Goal: Transaction & Acquisition: Purchase product/service

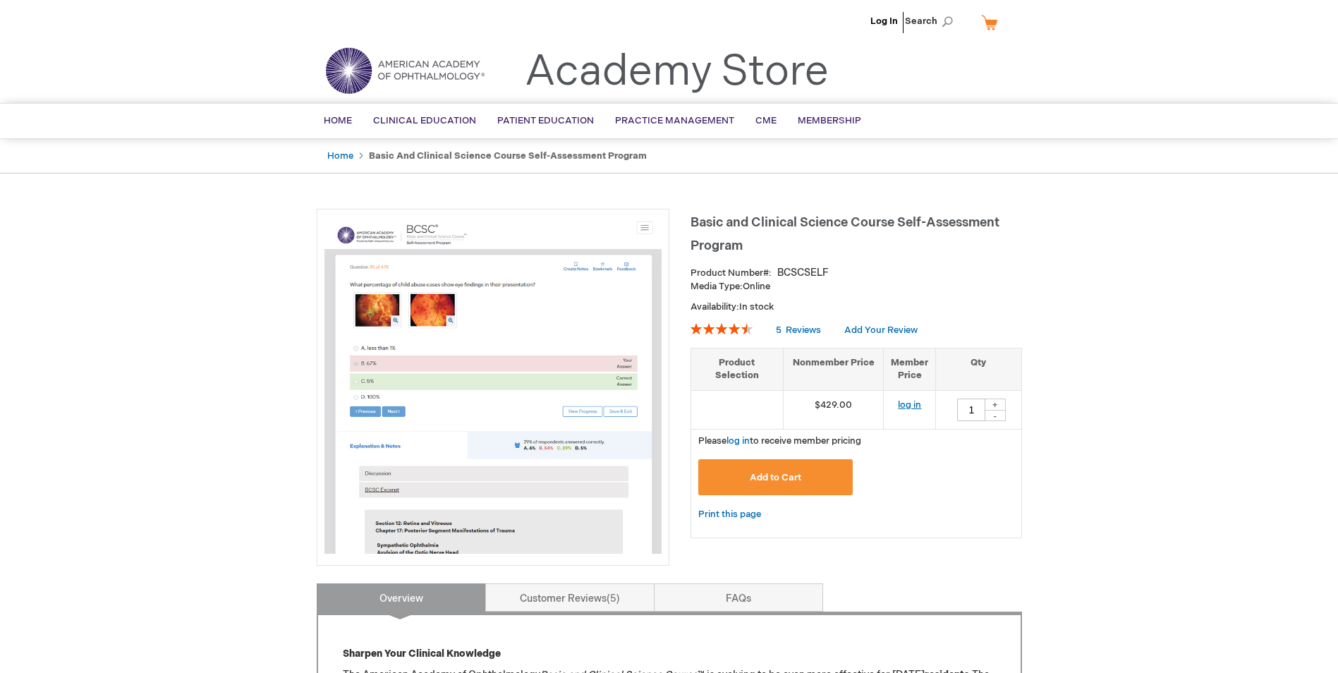
click at [910, 405] on link "log in" at bounding box center [909, 404] width 23 height 11
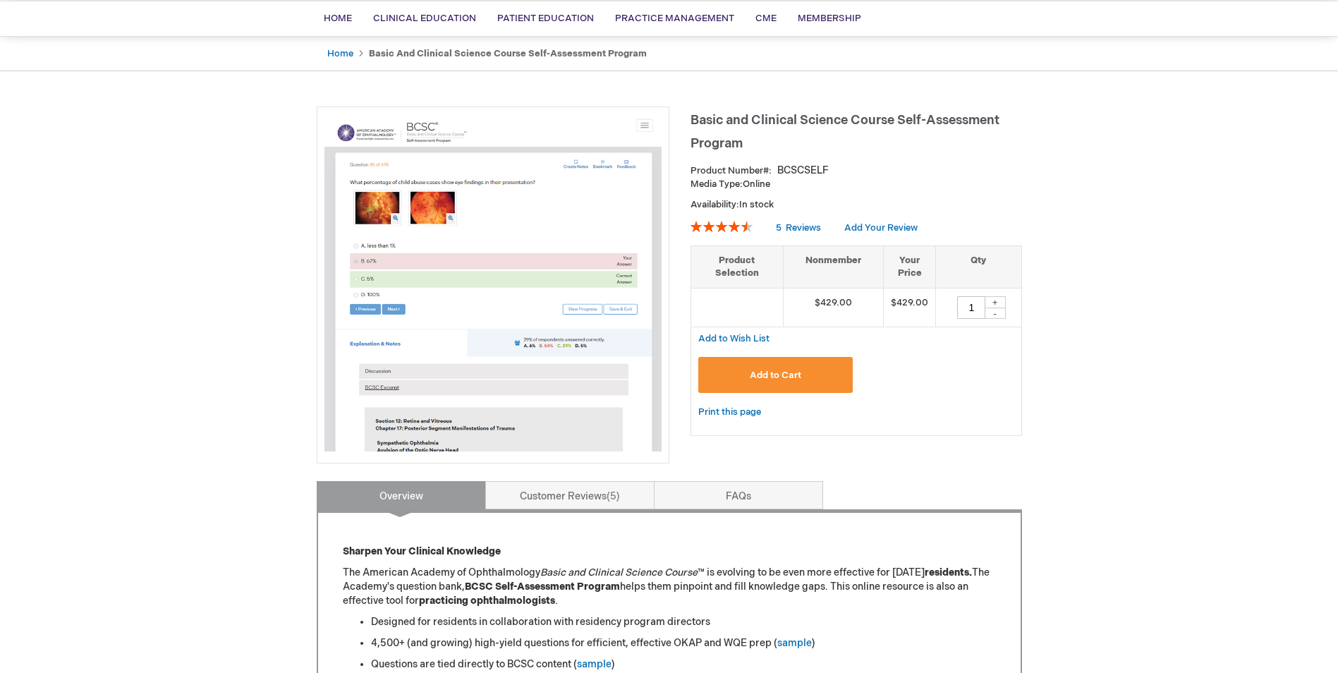
scroll to position [71, 0]
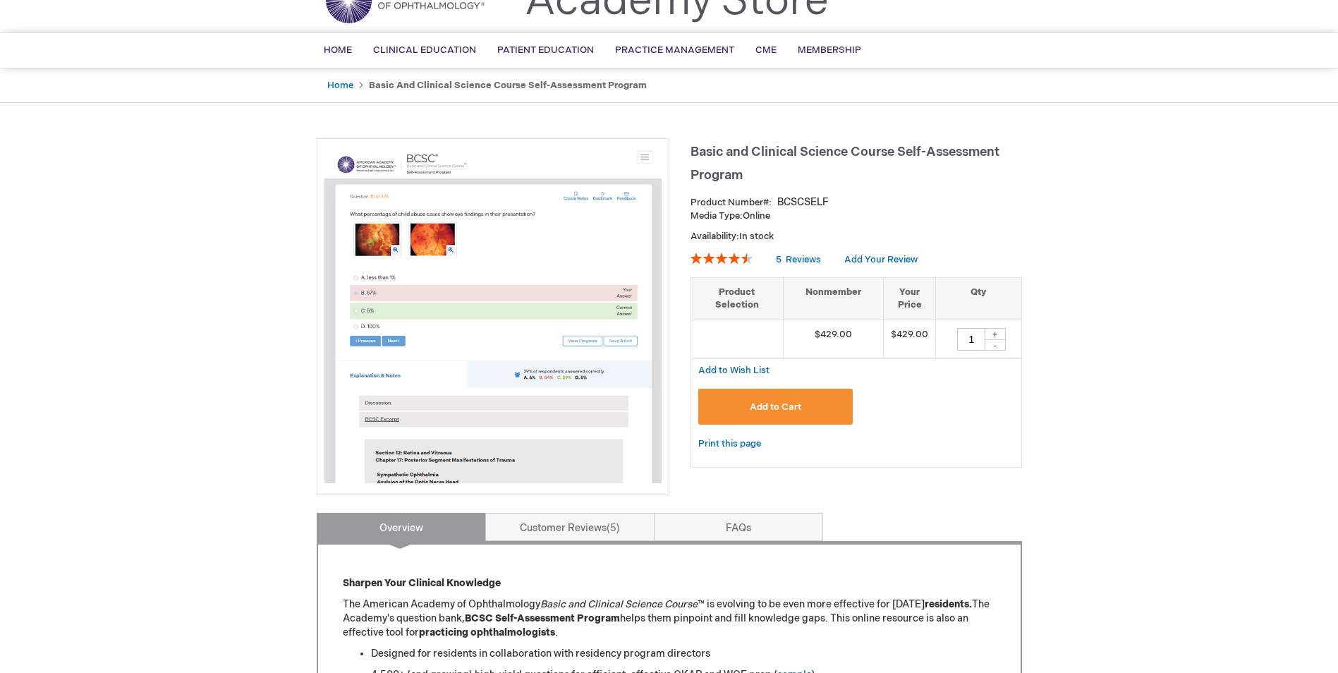
drag, startPoint x: 776, startPoint y: 404, endPoint x: 967, endPoint y: 467, distance: 201.3
click at [967, 467] on div "Basic and Clinical Science Course Self-Assessment Program Product Number BCSCSE…" at bounding box center [855, 309] width 331 height 343
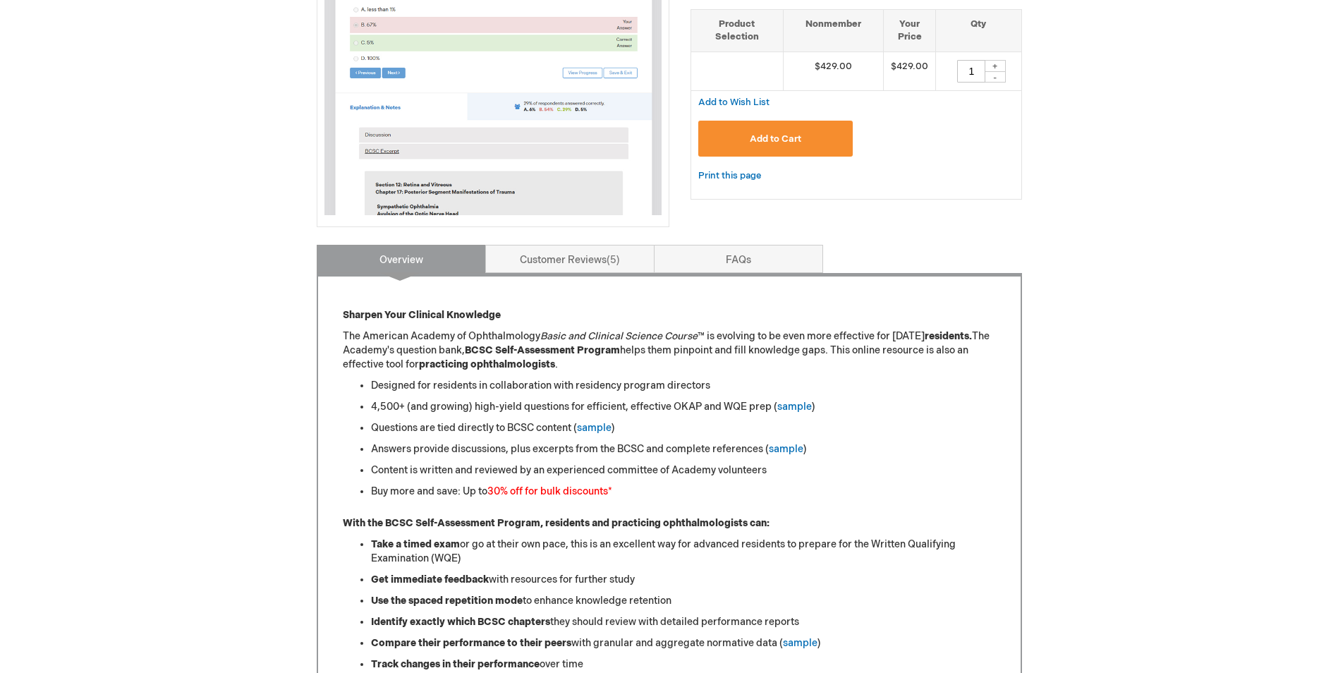
scroll to position [56, 0]
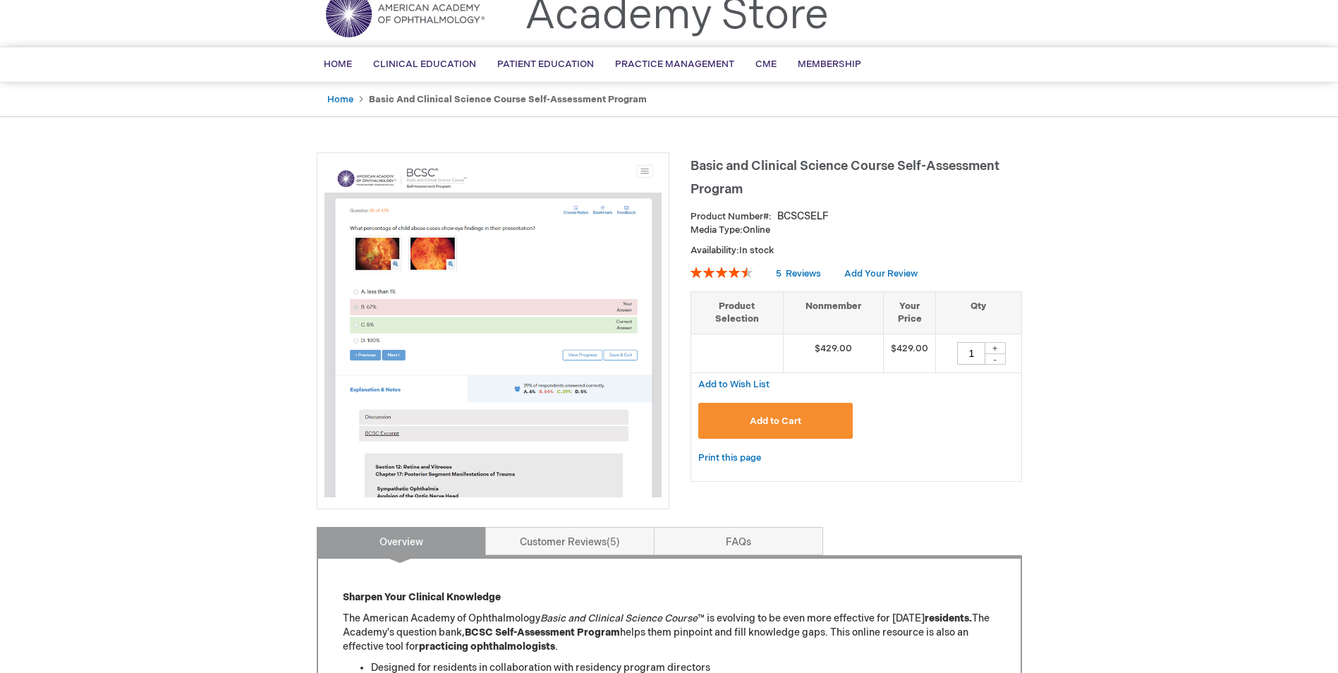
click at [777, 418] on span "Add to Cart" at bounding box center [775, 420] width 51 height 11
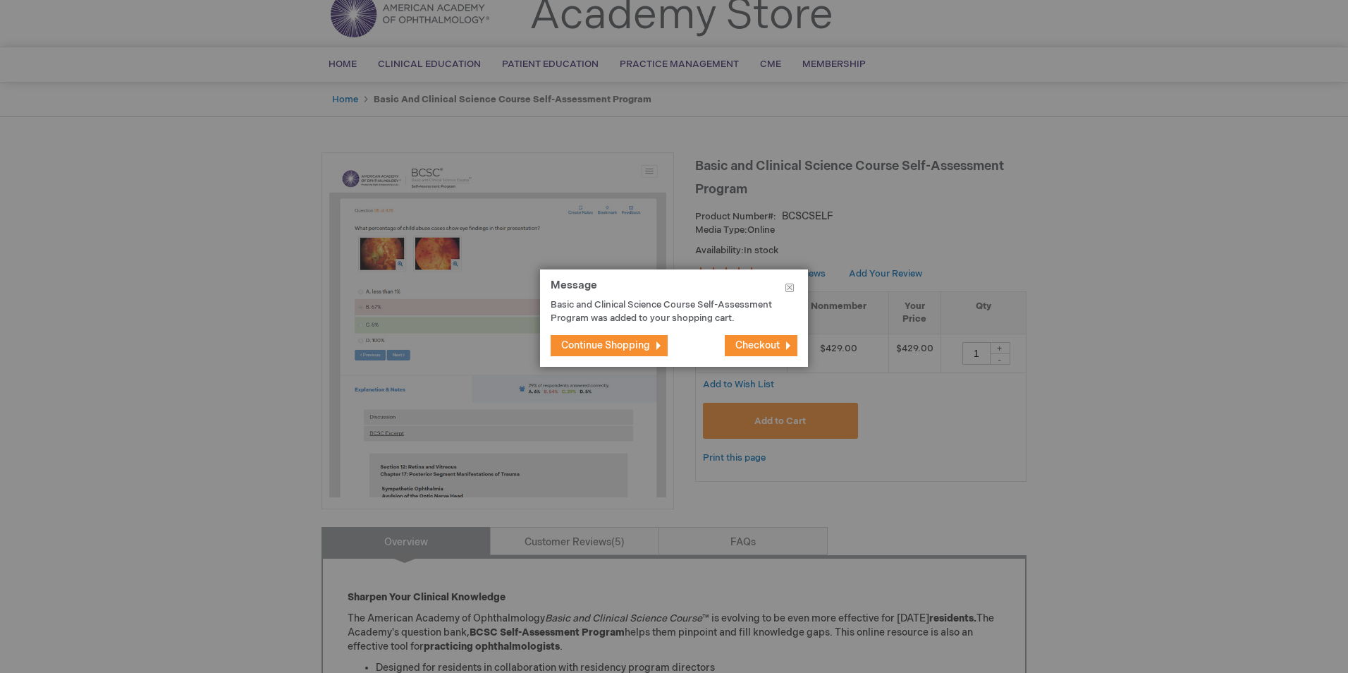
click at [632, 345] on span "Continue Shopping" at bounding box center [605, 345] width 89 height 12
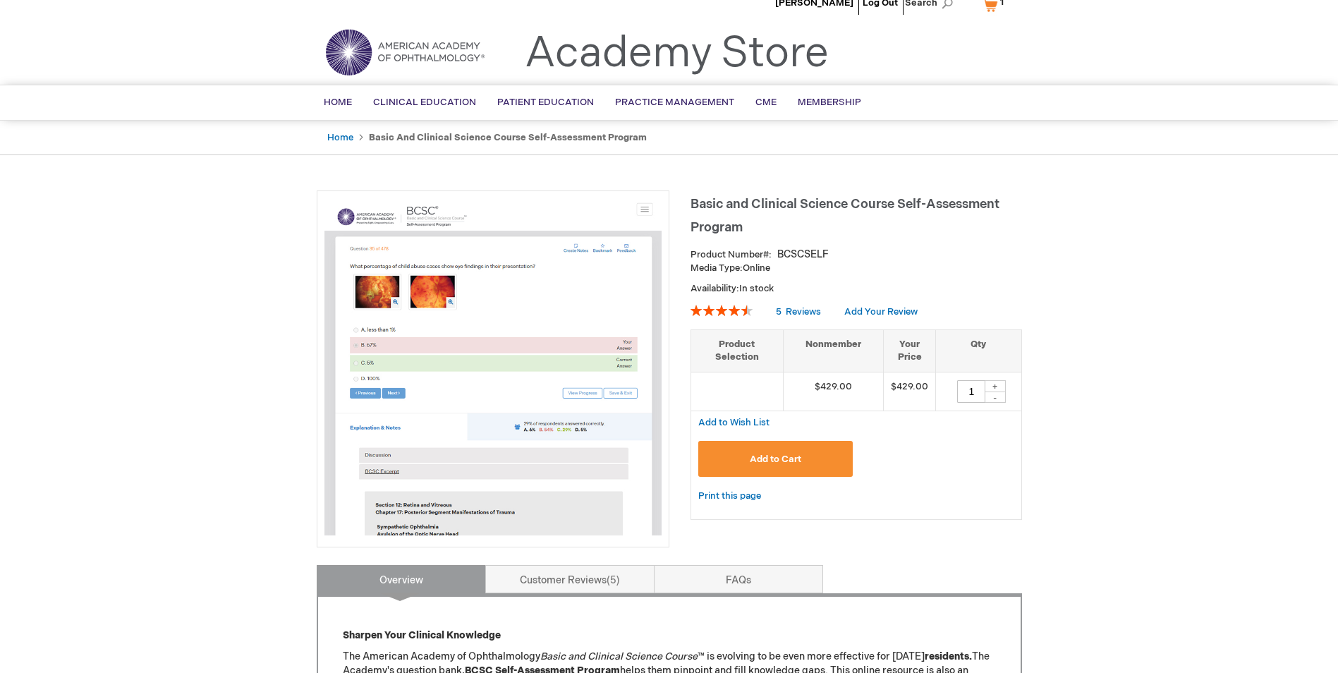
scroll to position [0, 0]
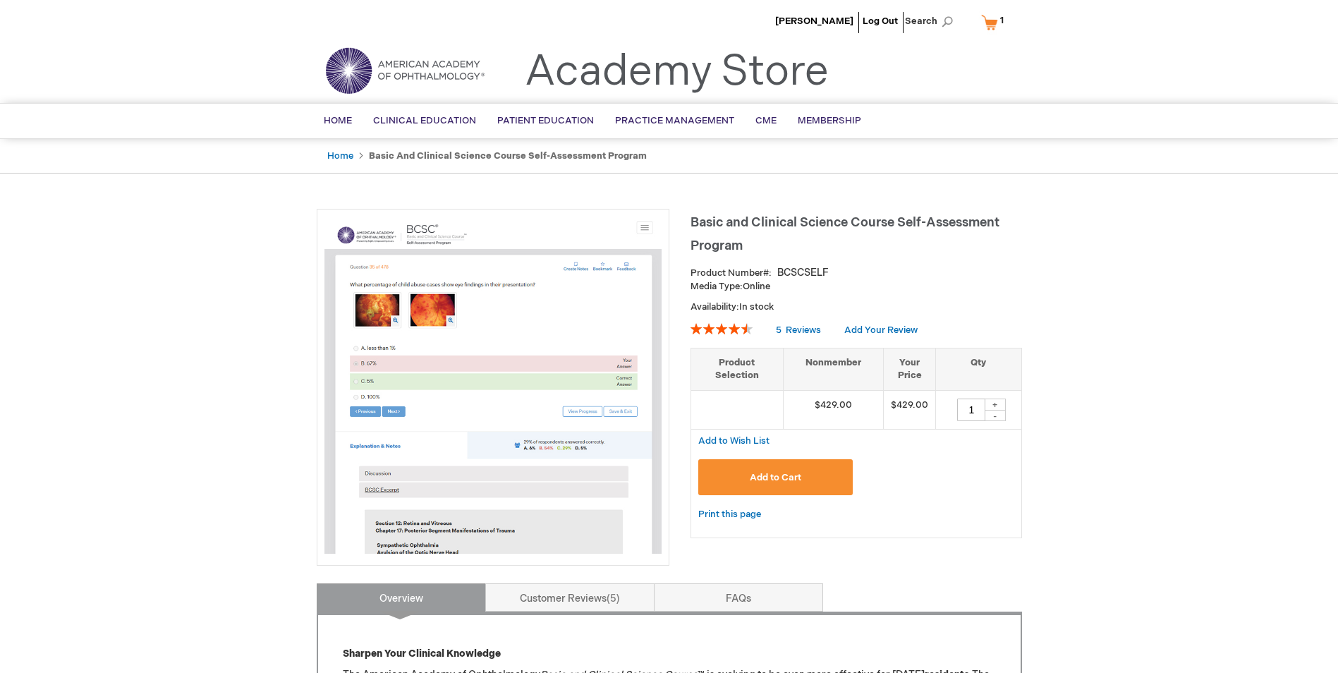
click at [991, 30] on link "My Cart 1 1 items" at bounding box center [995, 22] width 35 height 25
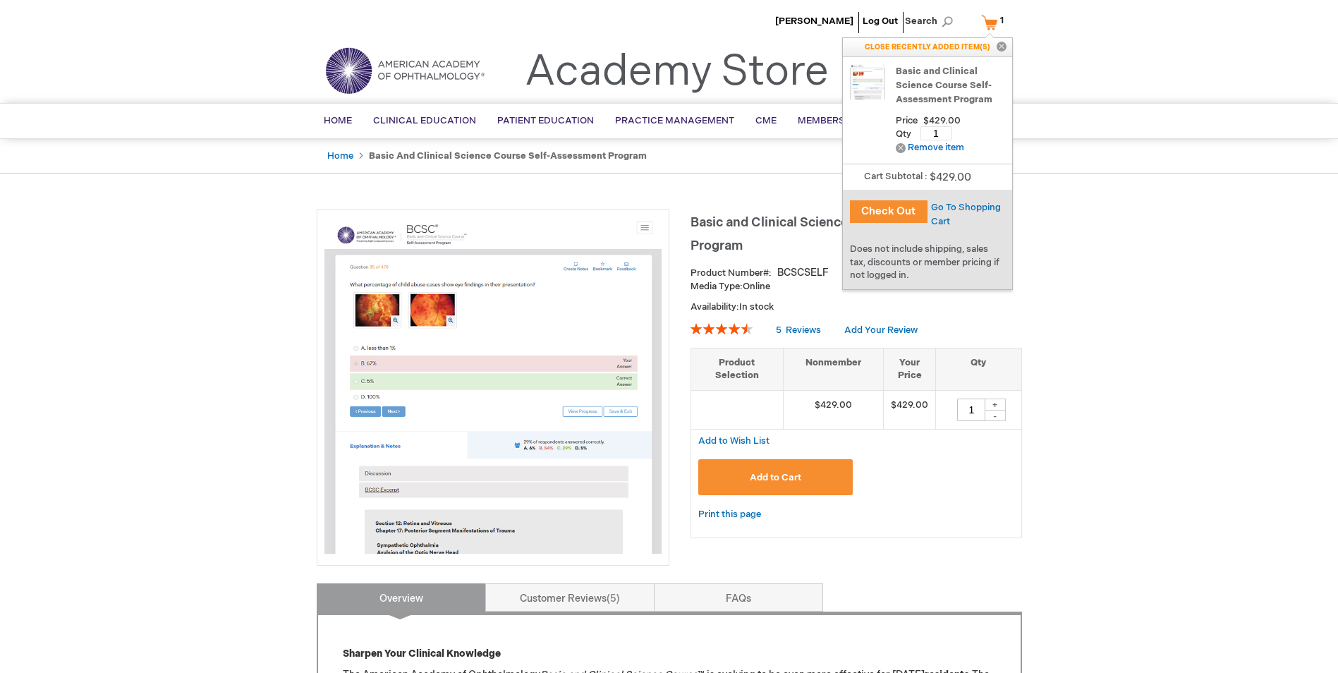
click at [934, 89] on link "Basic and Clinical Science Course Self-Assessment Program" at bounding box center [949, 85] width 109 height 42
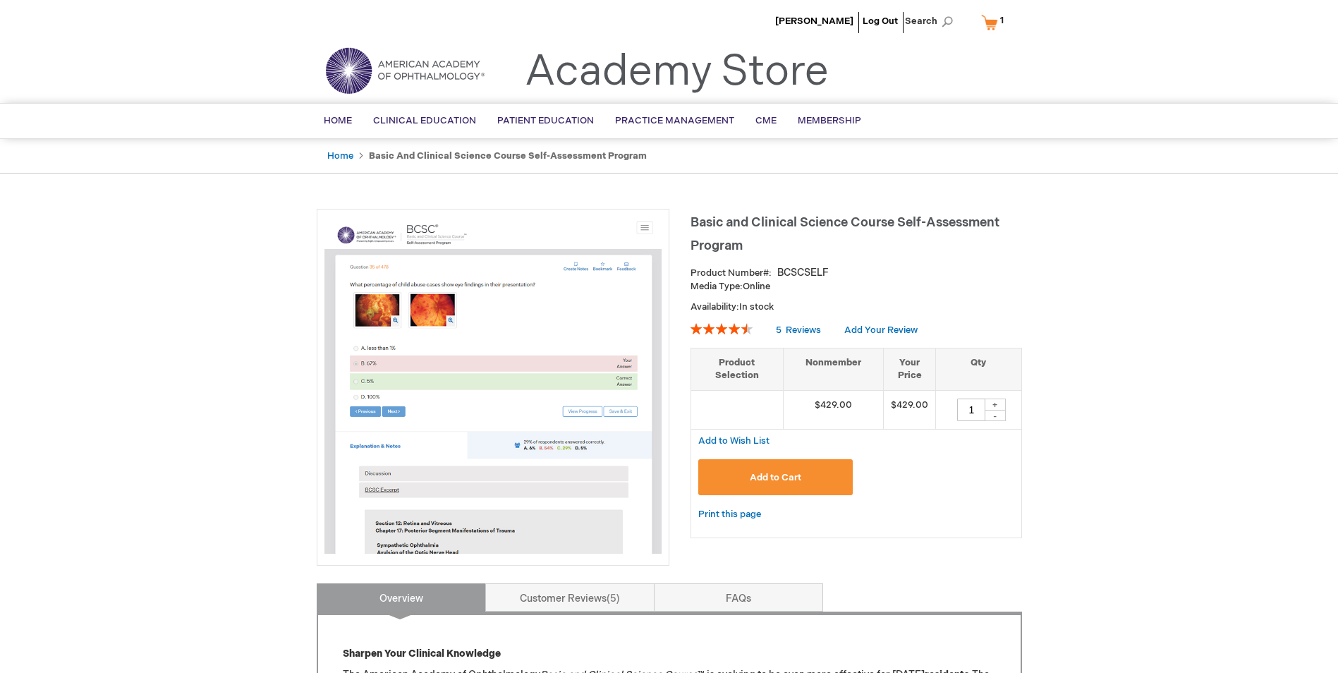
click at [1003, 20] on span "1" at bounding box center [1002, 20] width 4 height 11
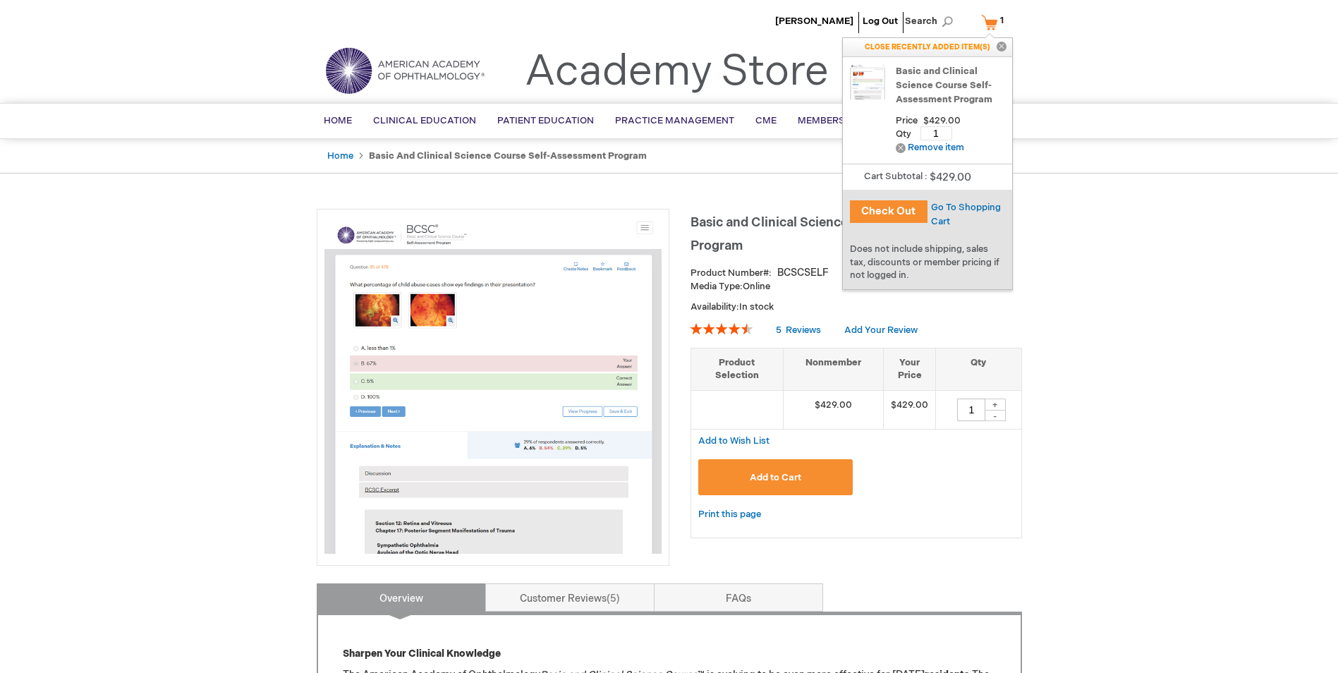
click at [895, 211] on button "Check Out" at bounding box center [889, 211] width 78 height 23
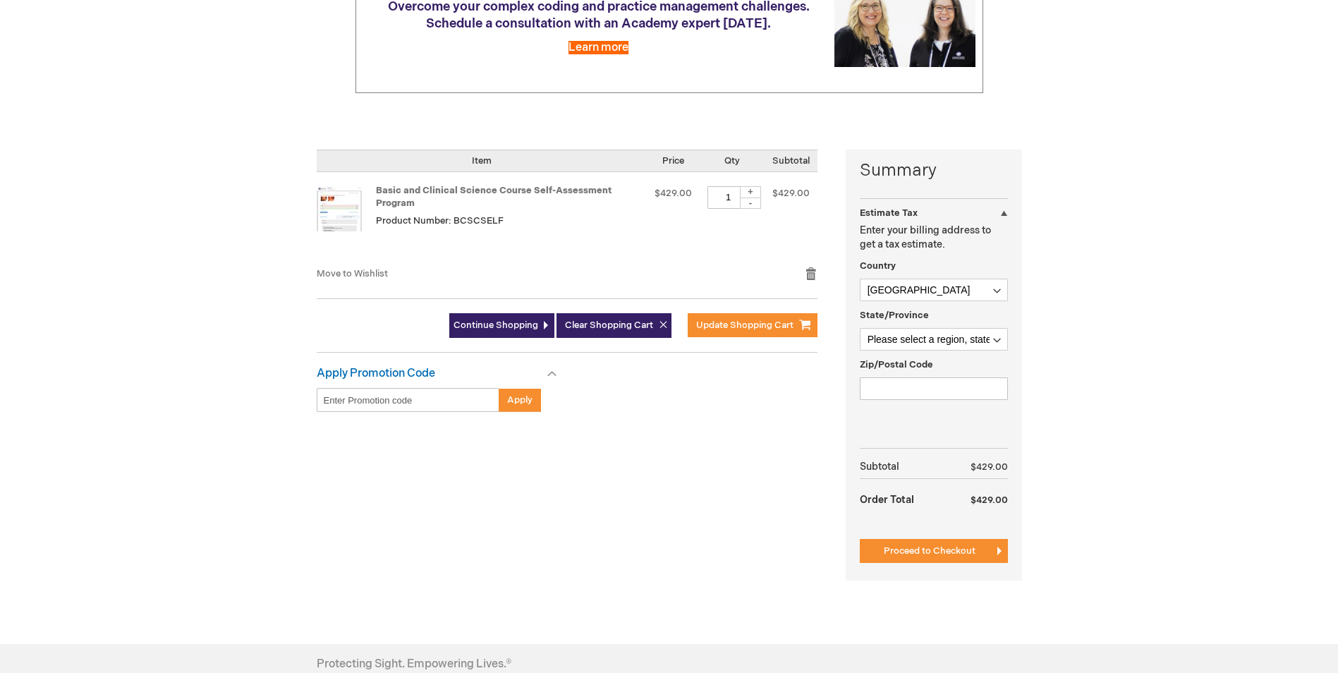
scroll to position [212, 0]
click at [972, 296] on select "Afghanistan Åland Islands Albania Algeria American Samoa Andorra Angola Anguill…" at bounding box center [934, 289] width 148 height 23
select select "SE"
click at [860, 278] on select "Afghanistan Åland Islands Albania Algeria American Samoa Andorra Angola Anguill…" at bounding box center [934, 289] width 148 height 23
click at [922, 337] on select "Please select a region, state or province. Blekinge län Dalarnas län Gävleborgs…" at bounding box center [934, 338] width 148 height 23
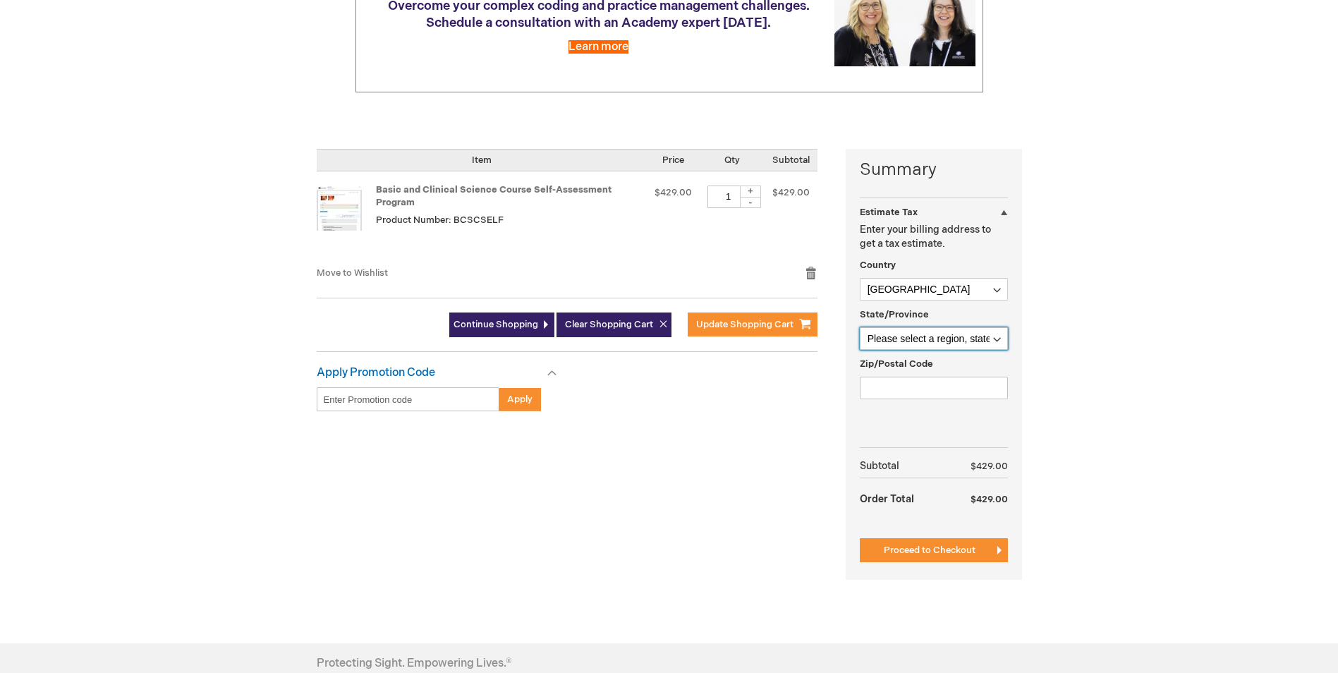
select select "1092"
click at [860, 327] on select "Please select a region, state or province. Blekinge län Dalarnas län Gävleborgs…" at bounding box center [934, 338] width 148 height 23
click at [905, 384] on input "Zip/Postal Code" at bounding box center [934, 388] width 148 height 23
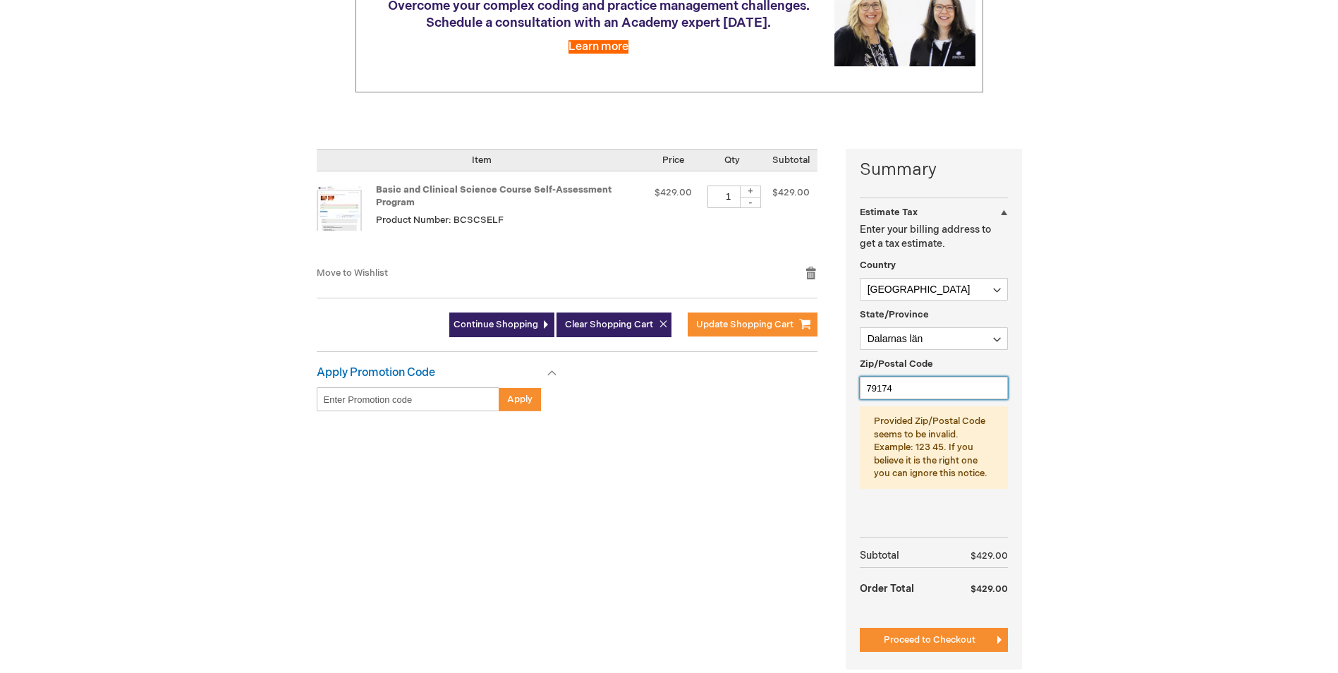
click at [880, 389] on input "79174" at bounding box center [934, 388] width 148 height 23
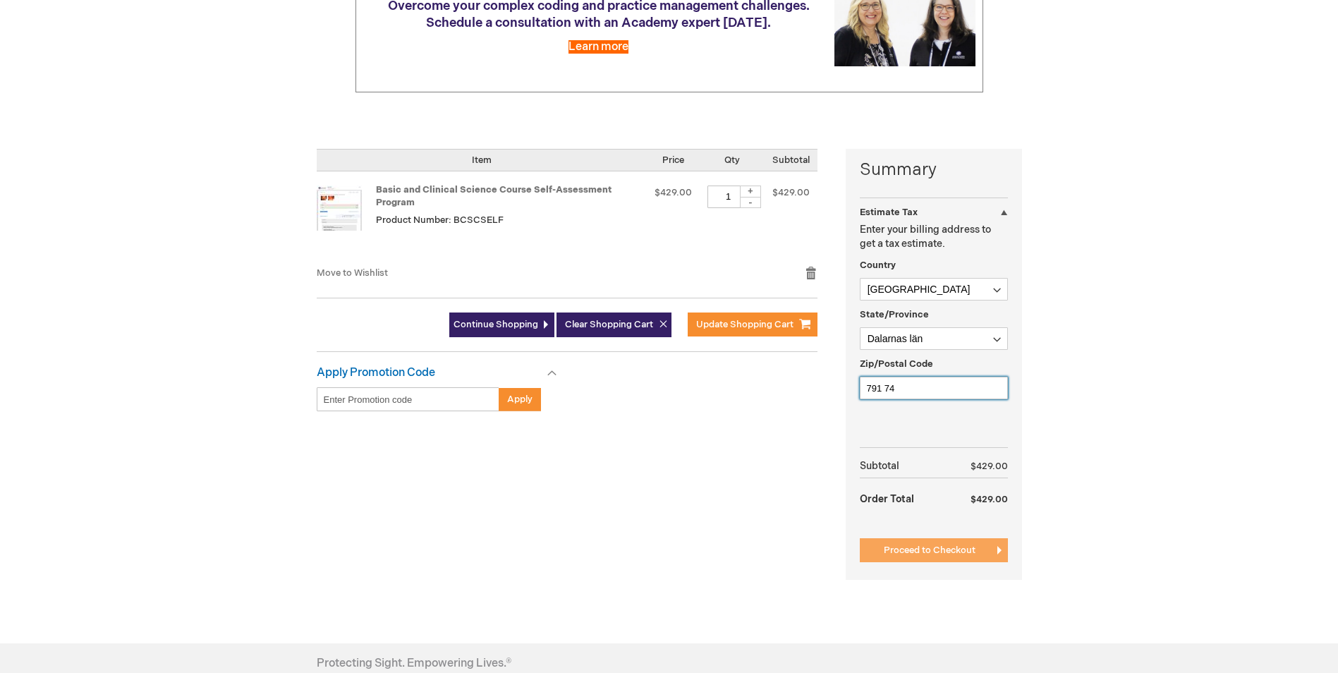
type input "791 74"
click at [913, 545] on span "Proceed to Checkout" at bounding box center [929, 549] width 92 height 11
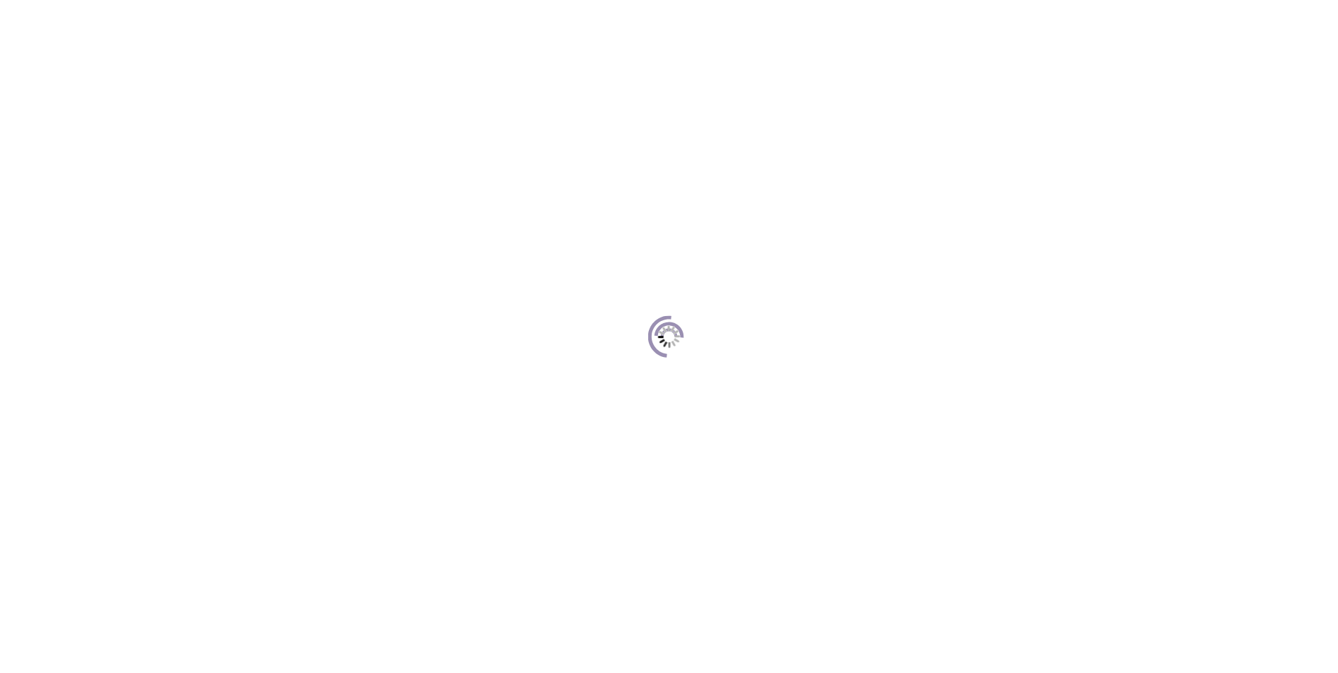
scroll to position [193, 0]
select select "SE"
select select "1092"
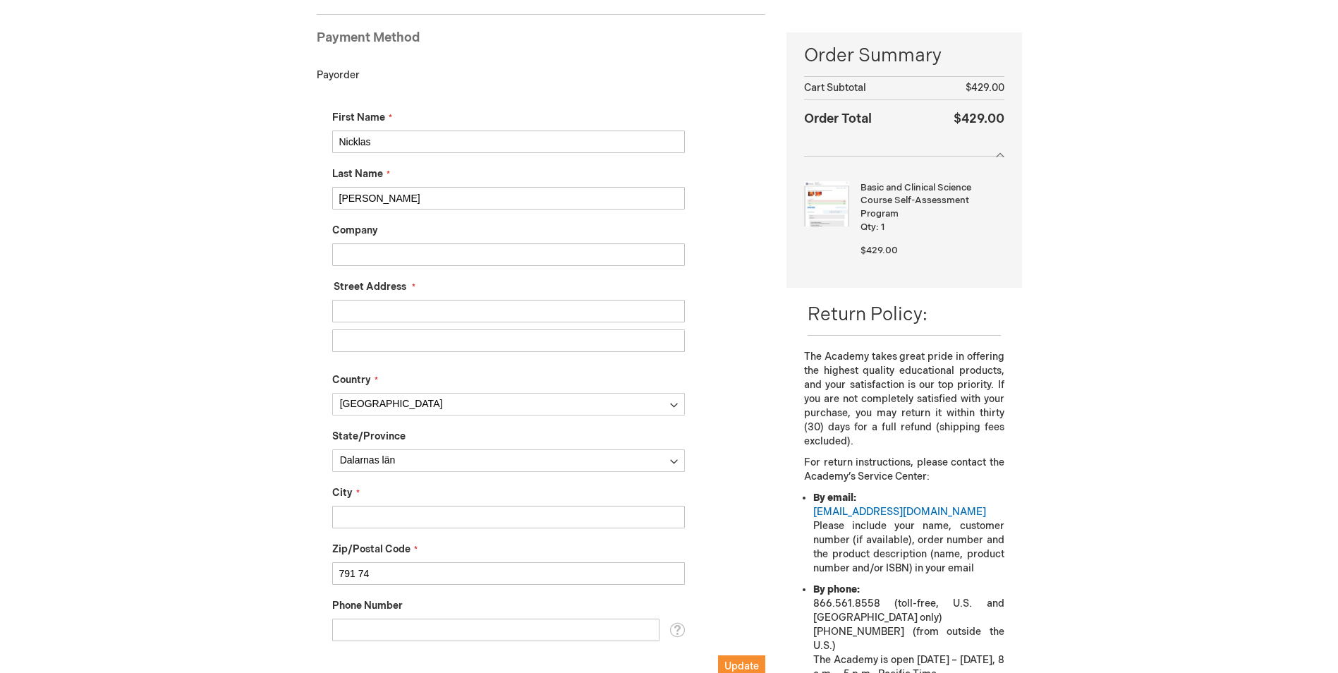
click at [386, 255] on input "Company" at bounding box center [508, 254] width 353 height 23
click at [352, 197] on input "[PERSON_NAME]" at bounding box center [508, 198] width 353 height 23
type input "[PERSON_NAME]"
click at [401, 265] on input "Company" at bounding box center [508, 254] width 353 height 23
click at [391, 310] on input "Street Address: Line 1" at bounding box center [508, 311] width 353 height 23
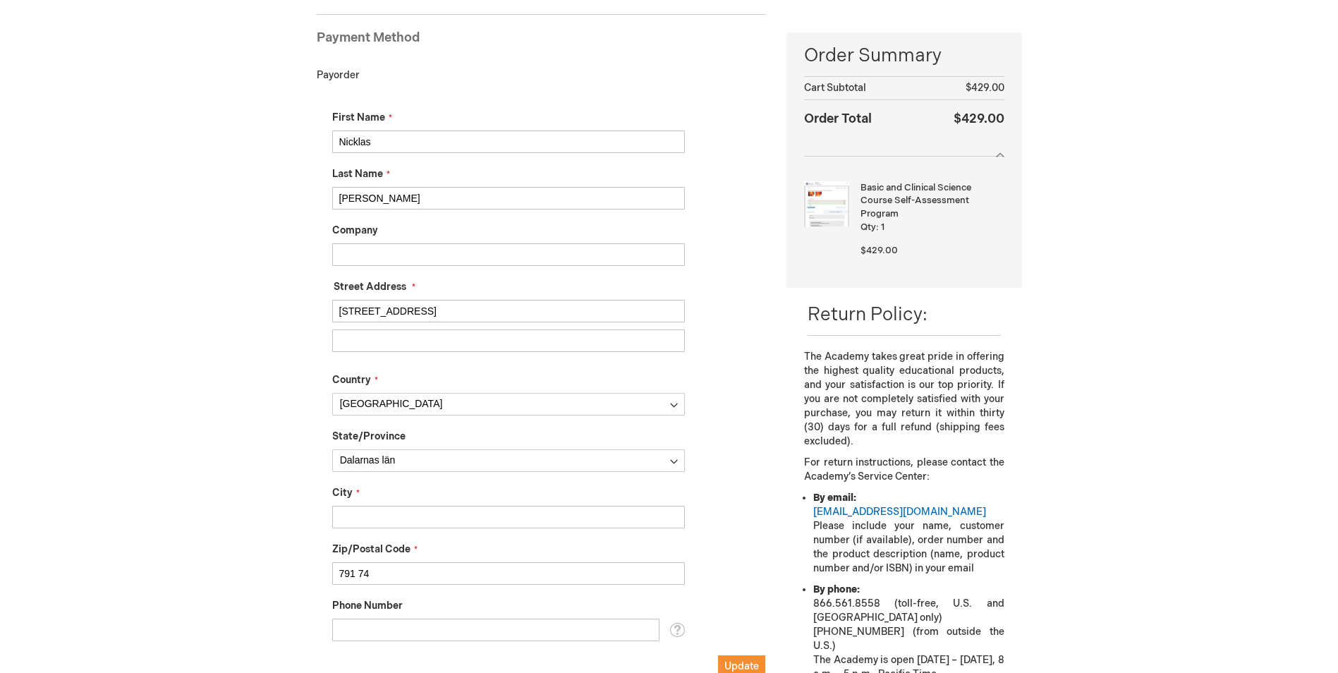
scroll to position [264, 0]
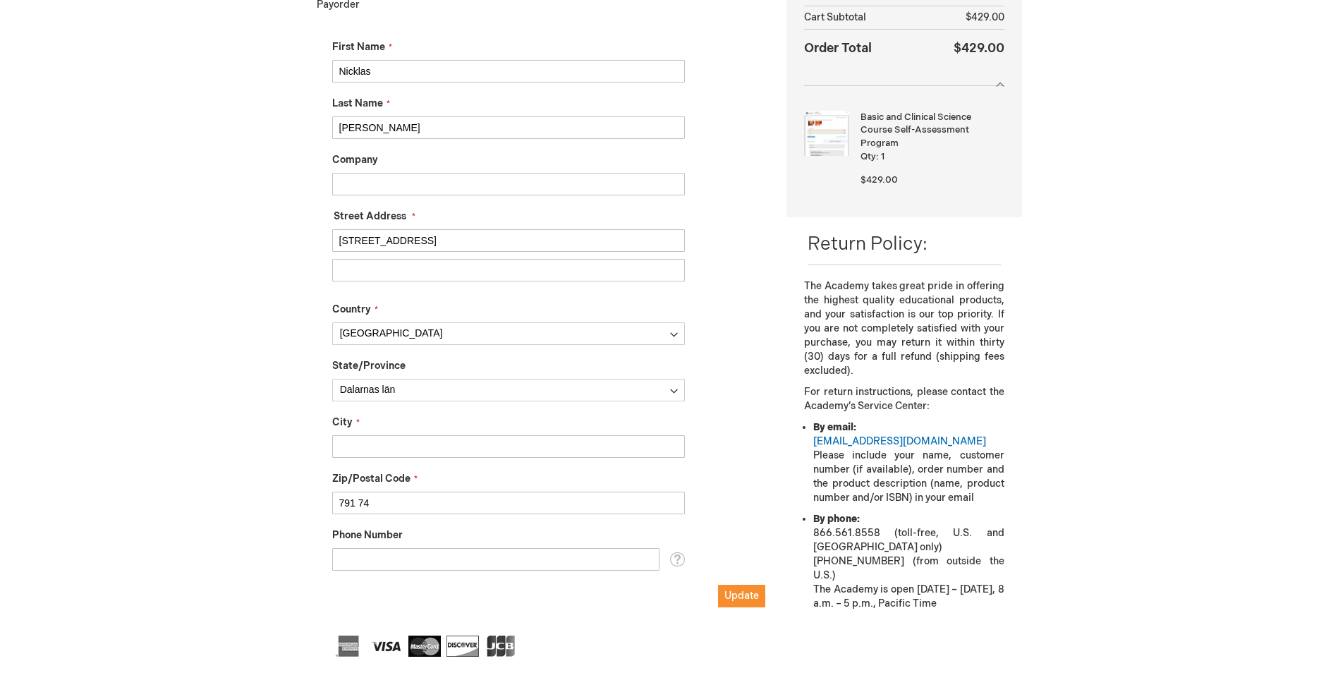
type input "[STREET_ADDRESS]"
click at [345, 444] on input "City" at bounding box center [508, 446] width 353 height 23
type input "Falun"
click at [123, 473] on div "Nicklas Sjolund Log Out Search My Cart 1 1 items CLOSE RECENTLY ADDED ITEM(S) C…" at bounding box center [669, 679] width 1338 height 1886
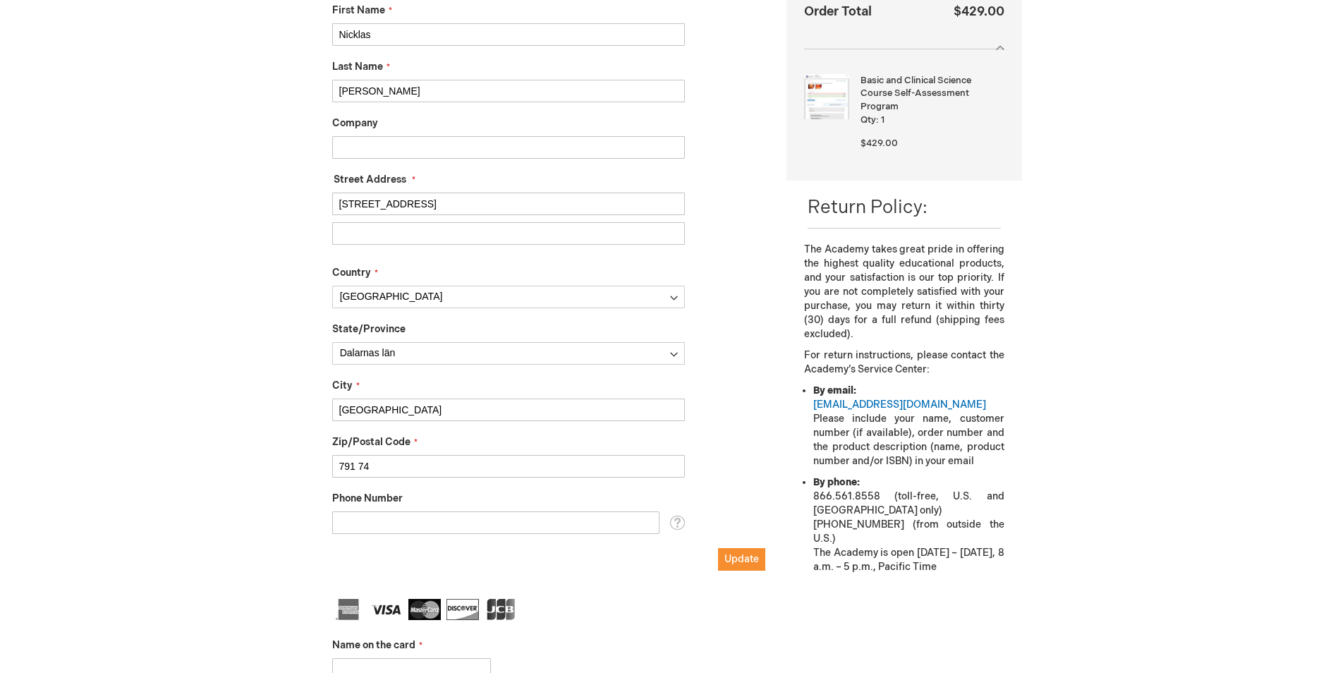
scroll to position [334, 0]
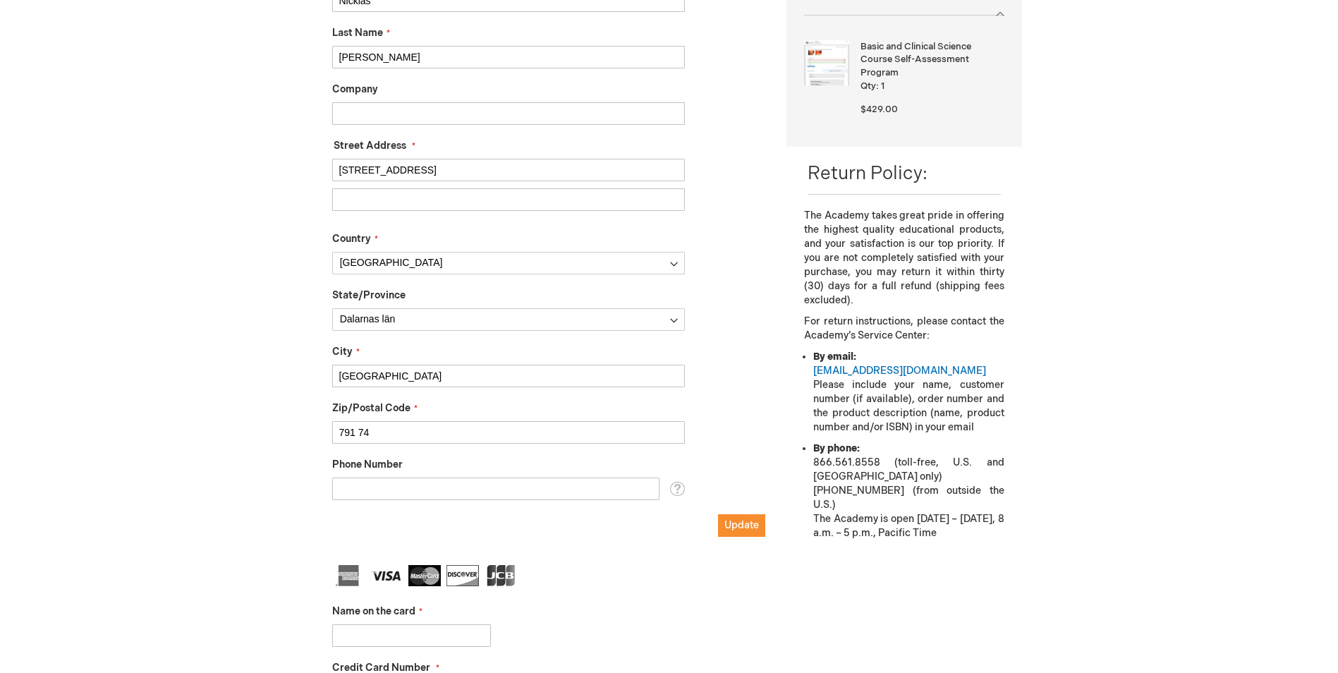
click at [362, 484] on input "Phone Number" at bounding box center [495, 488] width 327 height 23
type input "+46705764174"
click at [250, 515] on div "Nicklas Sjolund Log Out Search My Cart 1 1 items CLOSE RECENTLY ADDED ITEM(S) C…" at bounding box center [669, 609] width 1338 height 1886
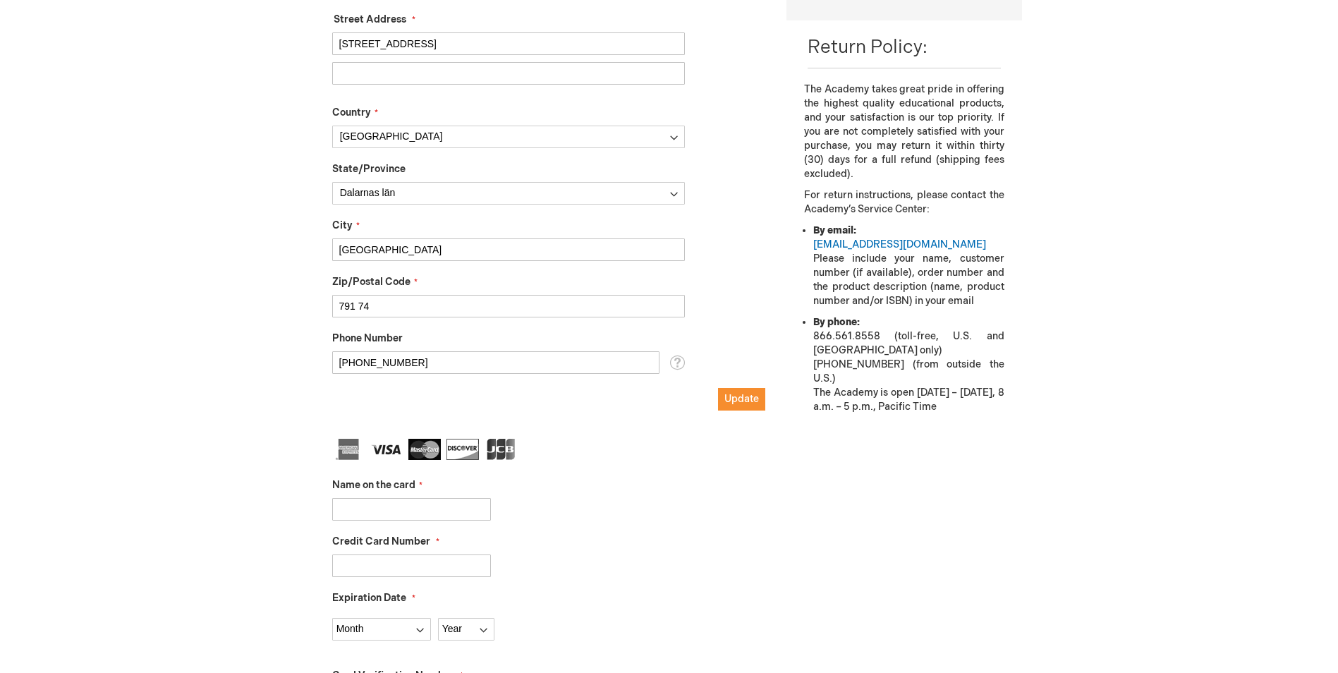
scroll to position [475, 0]
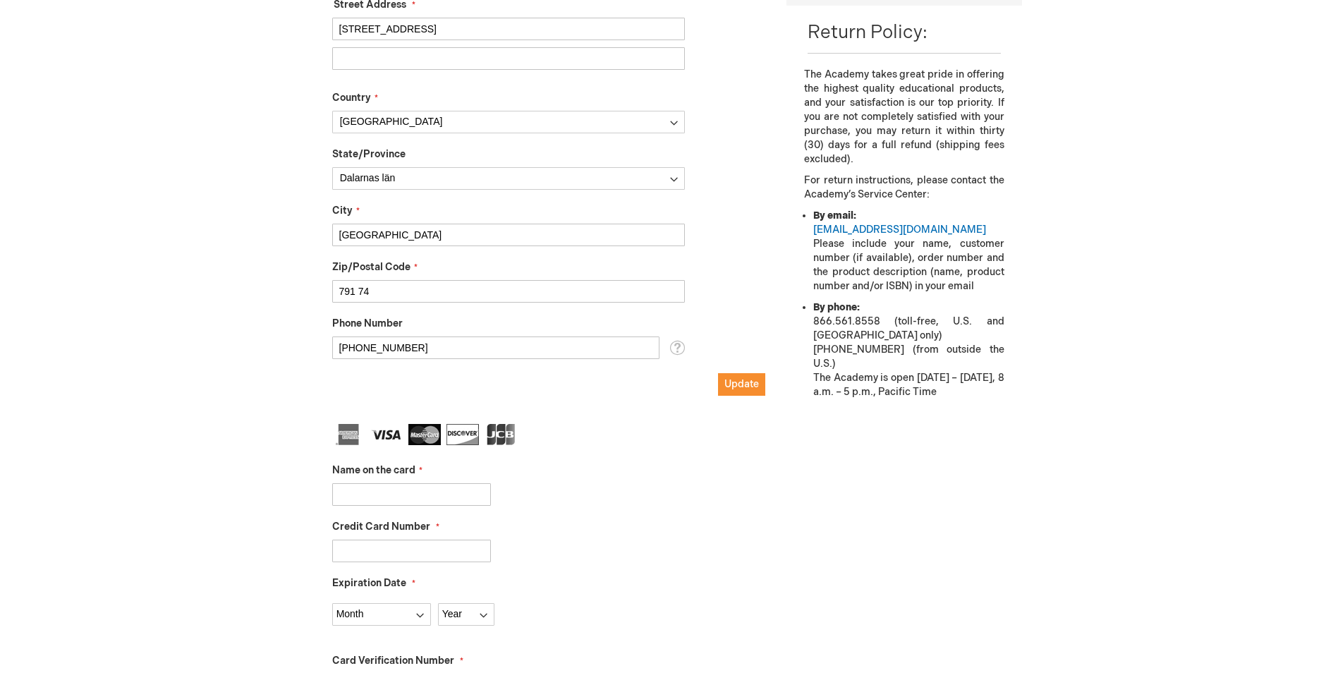
click at [377, 498] on input "Name on the card" at bounding box center [411, 494] width 159 height 23
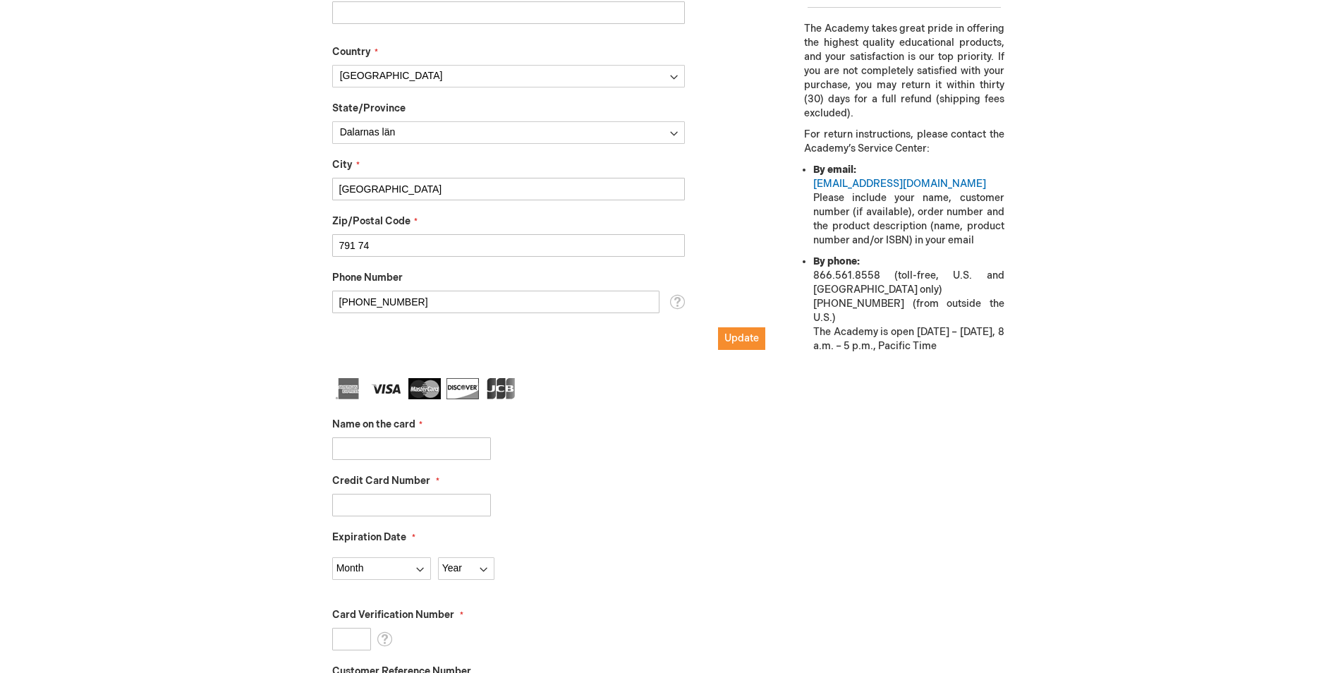
scroll to position [546, 0]
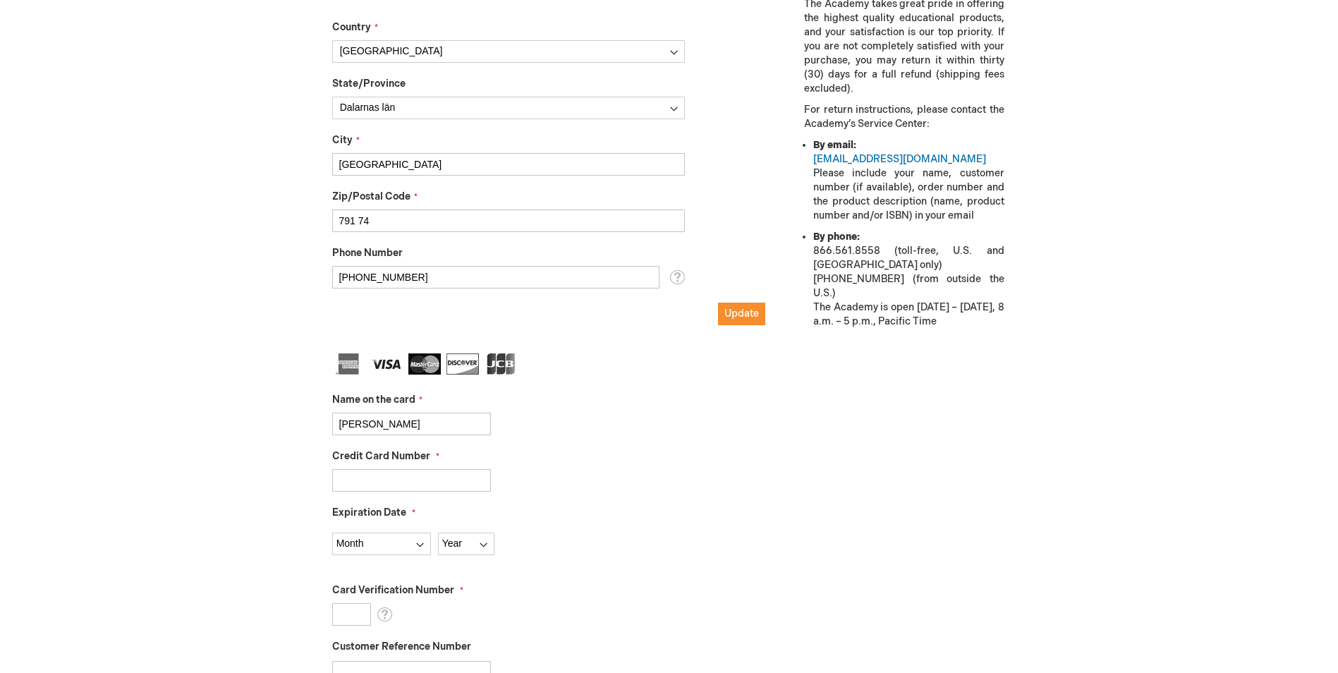
type input "Nicklas Sjölund"
click at [363, 467] on div "Credit Card Number" at bounding box center [549, 470] width 434 height 42
click at [383, 494] on fieldset "Name on the card Nicklas Sjölund Credit Card Number Expiration Date Month 01 - …" at bounding box center [549, 602] width 434 height 499
click at [379, 482] on input "Credit Card Number" at bounding box center [411, 480] width 159 height 23
type input "5168154305004162"
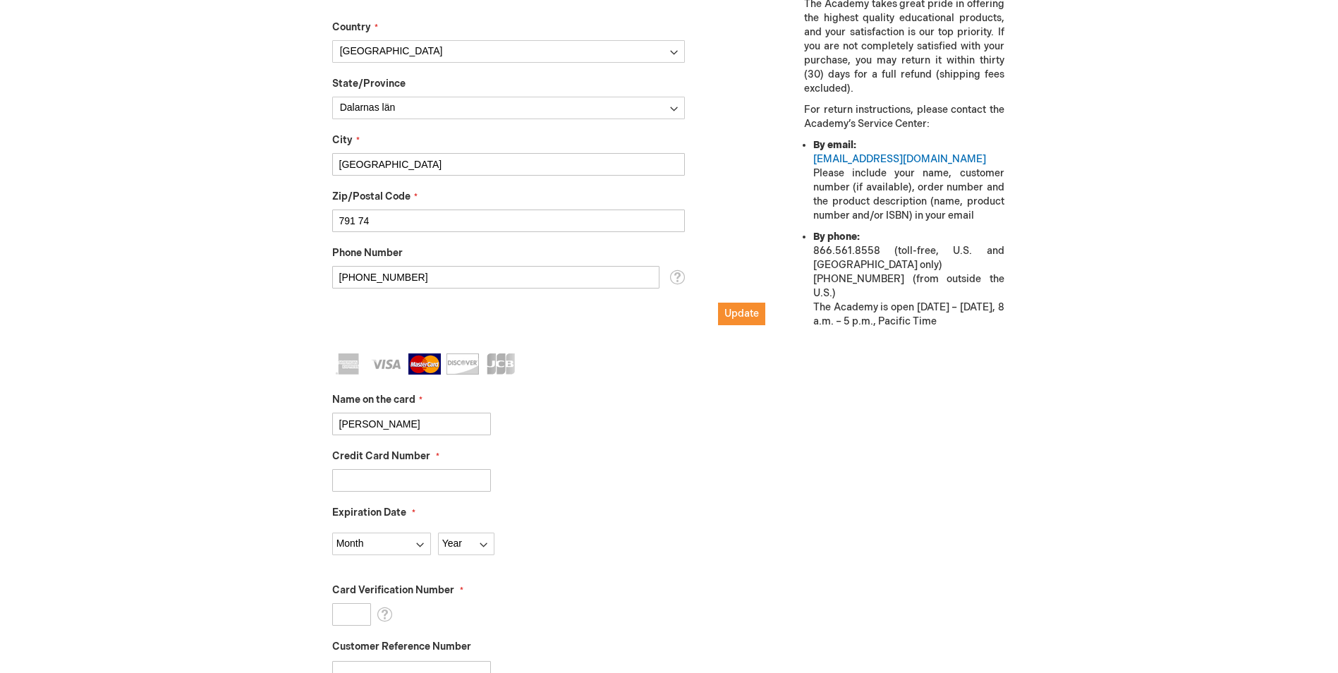
click at [174, 421] on div "Nicklas Sjolund Log Out Search My Cart 1 1 items CLOSE RECENTLY ADDED ITEM(S) C…" at bounding box center [669, 397] width 1338 height 1886
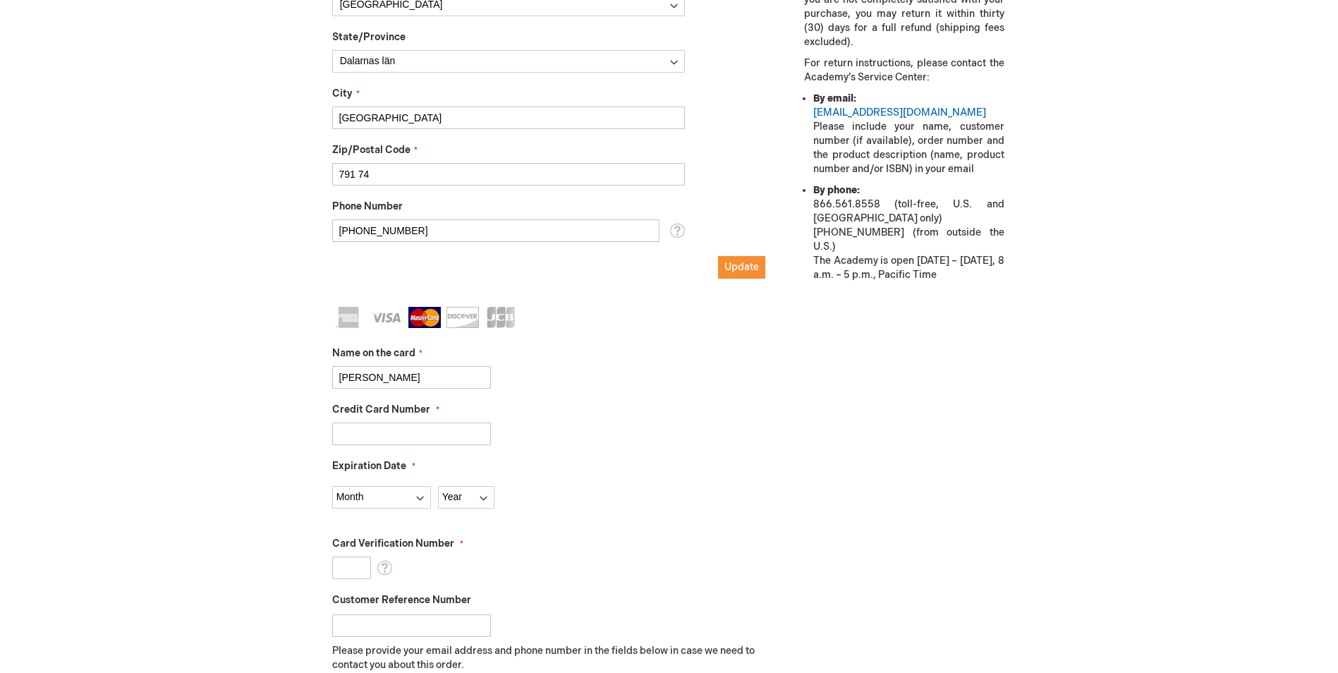
scroll to position [616, 0]
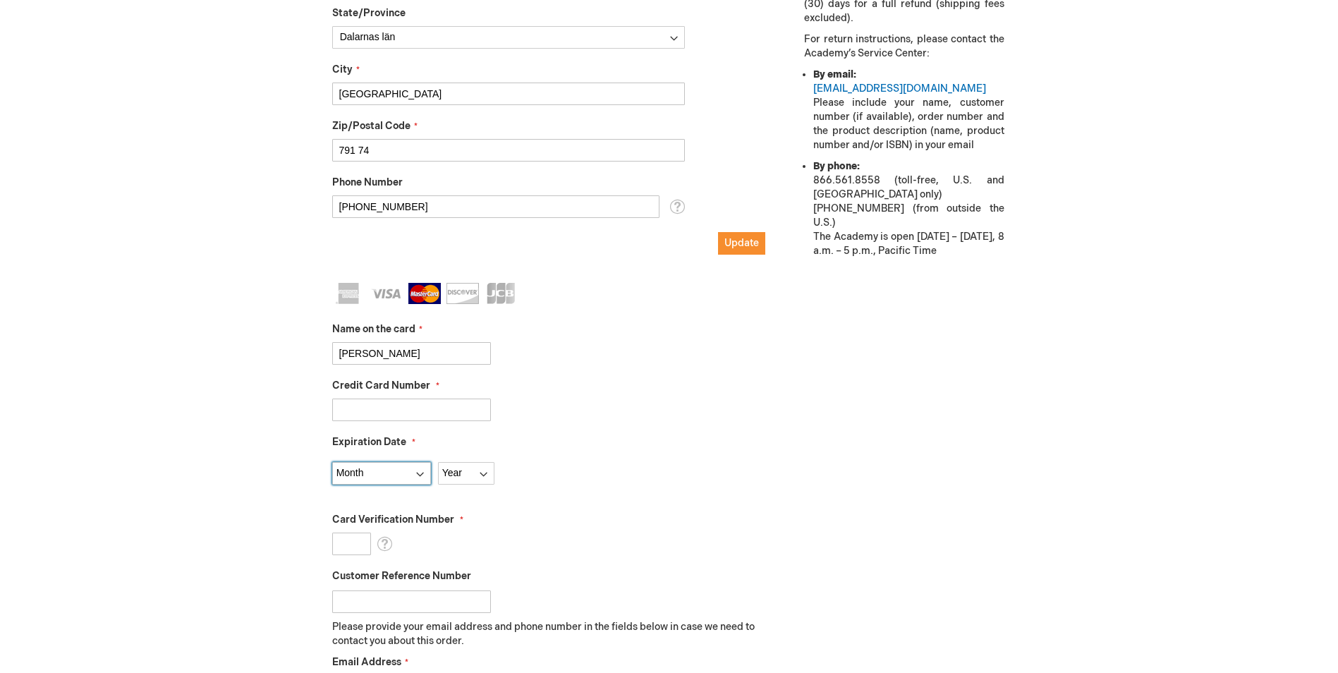
click at [406, 475] on select "Month 01 - January 02 - February 03 - March 04 - April 05 - May 06 - June 07 - …" at bounding box center [381, 473] width 99 height 23
select select "9"
click at [332, 462] on select "Month 01 - January 02 - February 03 - March 04 - April 05 - May 06 - June 07 - …" at bounding box center [381, 473] width 99 height 23
click at [464, 472] on select "Year 2025 2026 2027 2028 2029 2030 2031 2032 2033 2034 2035" at bounding box center [466, 473] width 56 height 23
select select "2027"
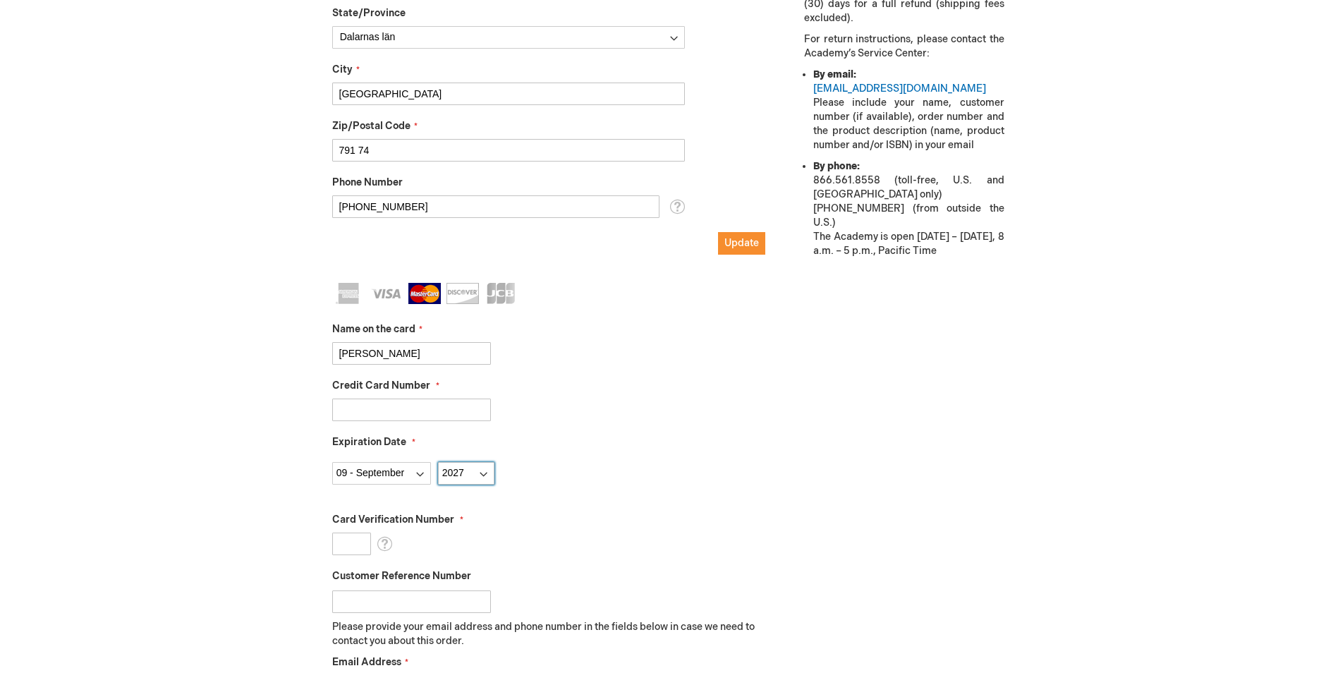
click at [438, 462] on select "Year 2025 2026 2027 2028 2029 2030 2031 2032 2033 2034 2035" at bounding box center [466, 473] width 56 height 23
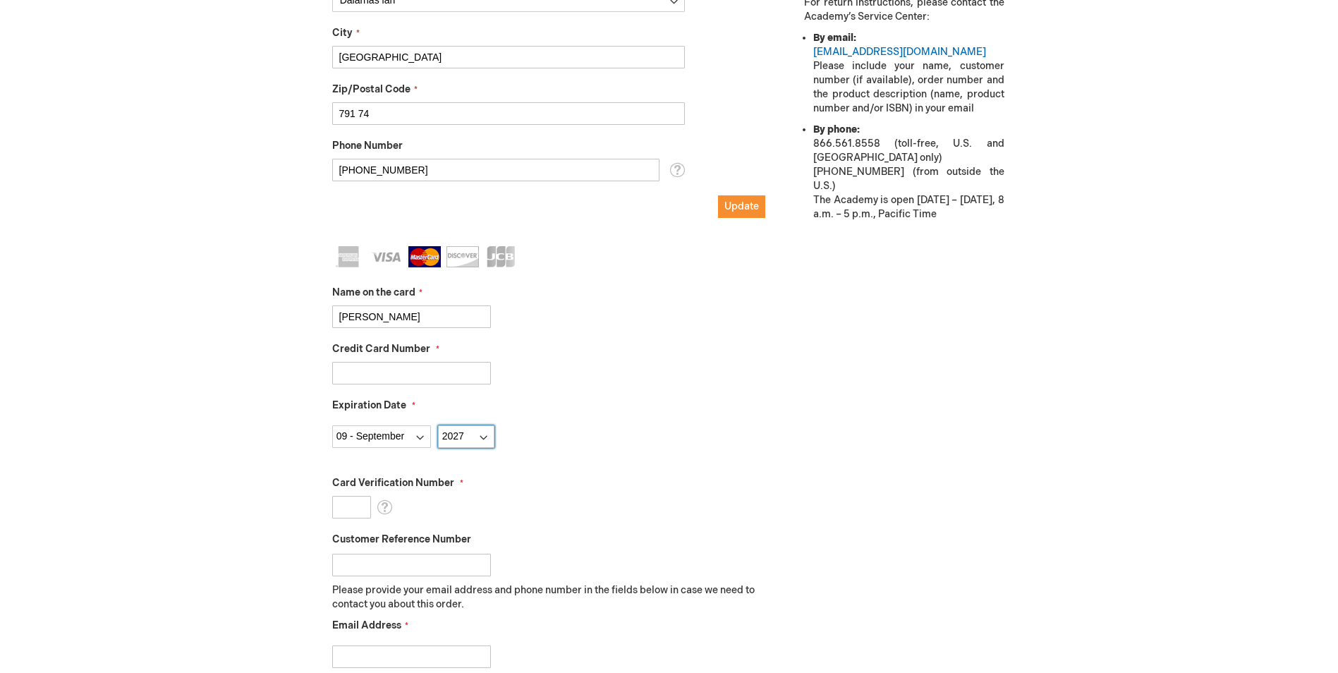
scroll to position [687, 0]
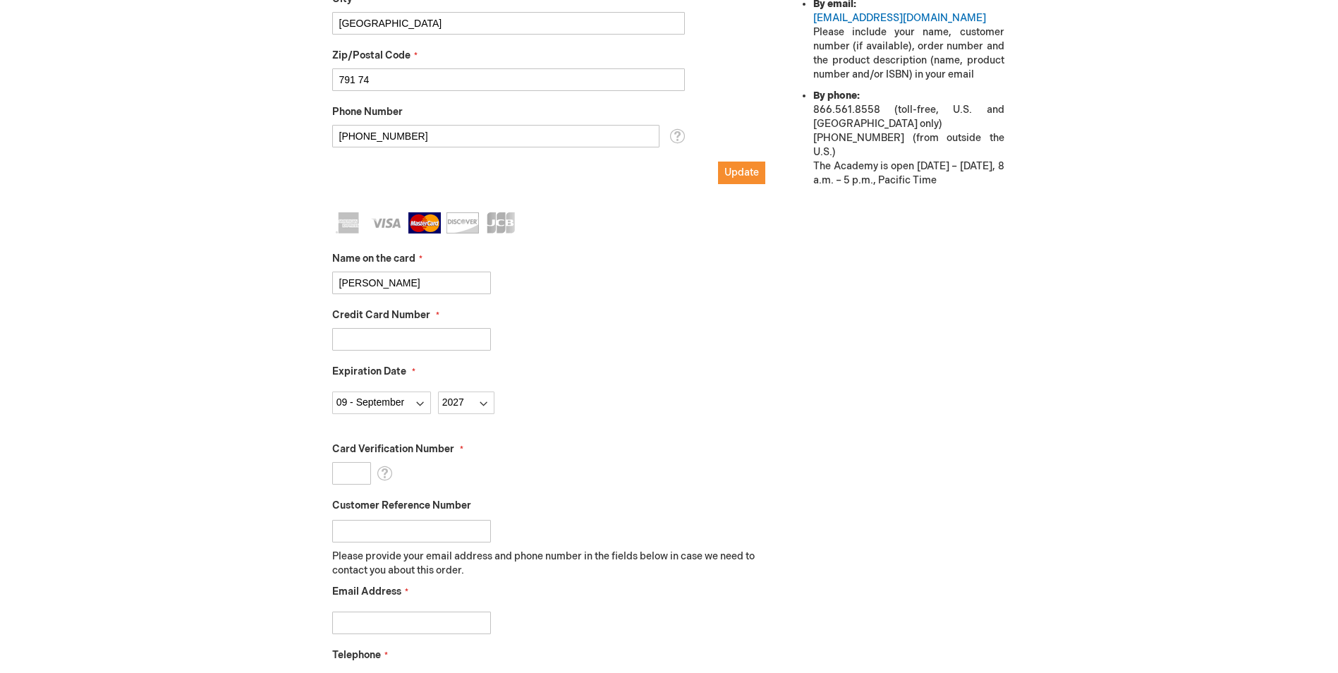
click at [348, 472] on input "Card Verification Number" at bounding box center [351, 473] width 39 height 23
type input "719"
click at [173, 522] on div "Nicklas Sjolund Log Out Search My Cart 1 1 items CLOSE RECENTLY ADDED ITEM(S) C…" at bounding box center [669, 256] width 1338 height 1886
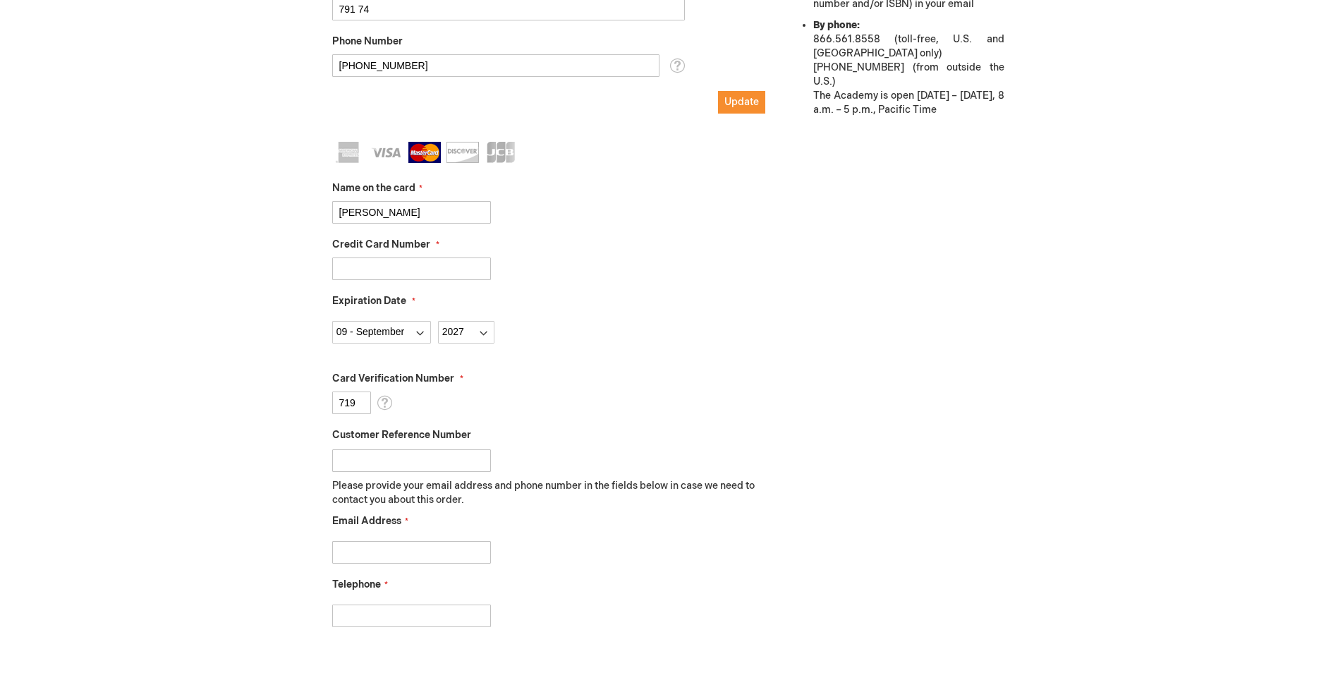
click at [428, 557] on input "Email Address" at bounding box center [411, 552] width 159 height 23
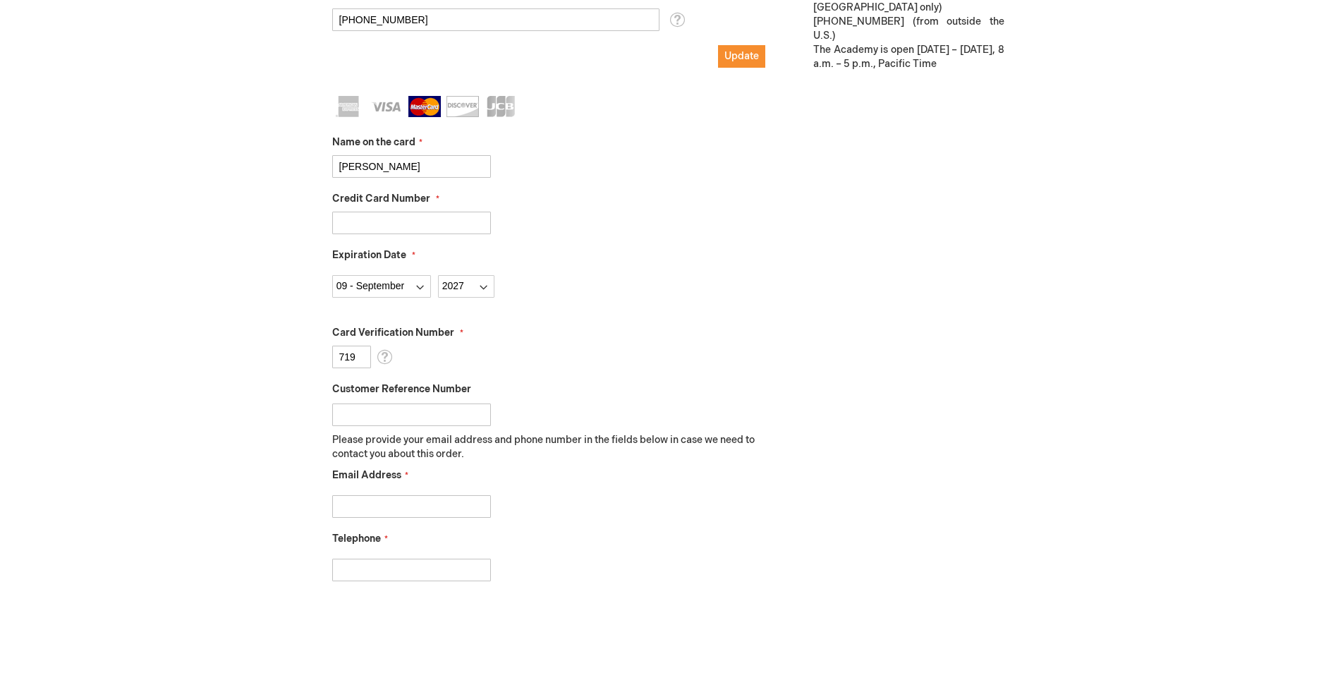
scroll to position [828, 0]
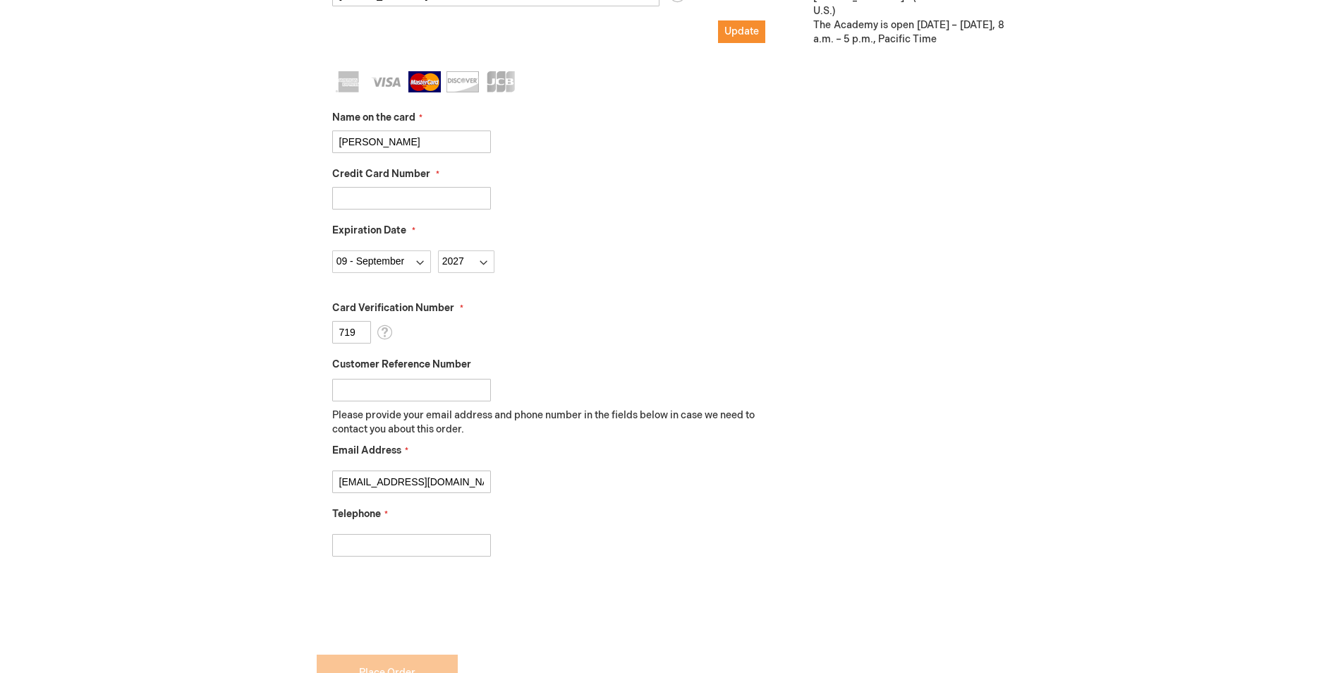
type input "nicklas_sjolund@hotmail.com"
click at [377, 546] on input "Telephone" at bounding box center [411, 545] width 159 height 23
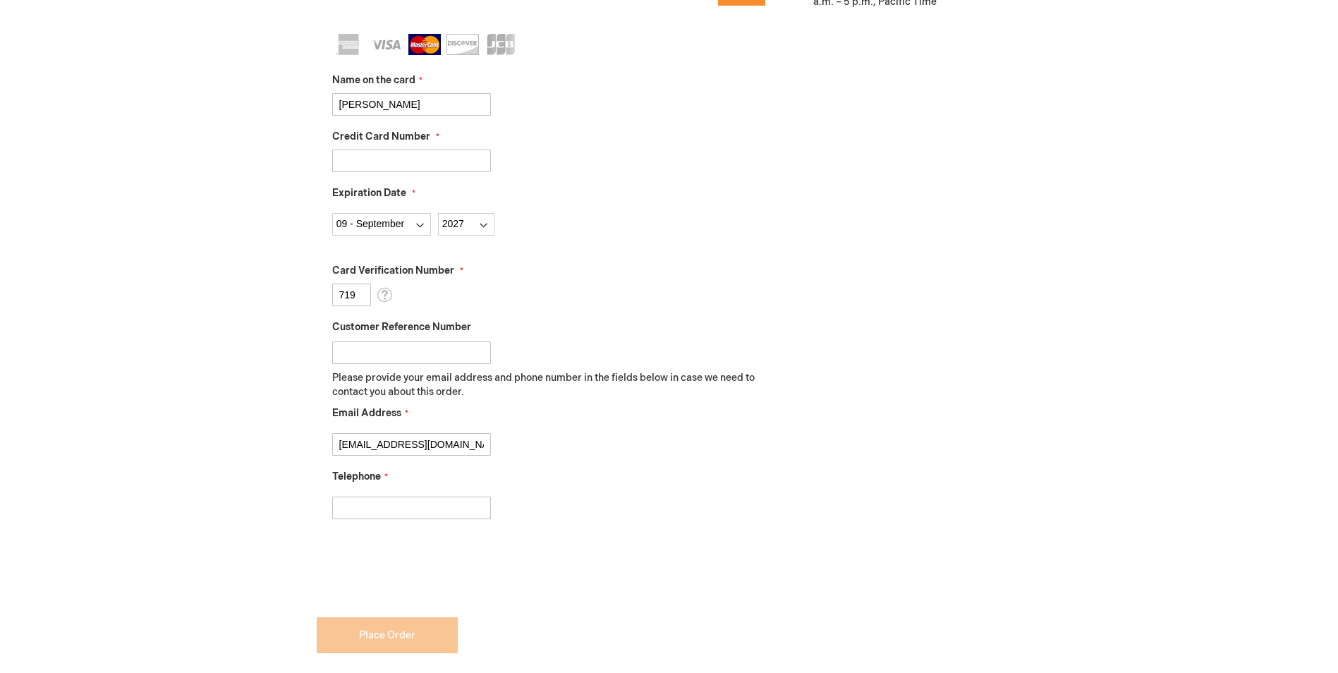
scroll to position [898, 0]
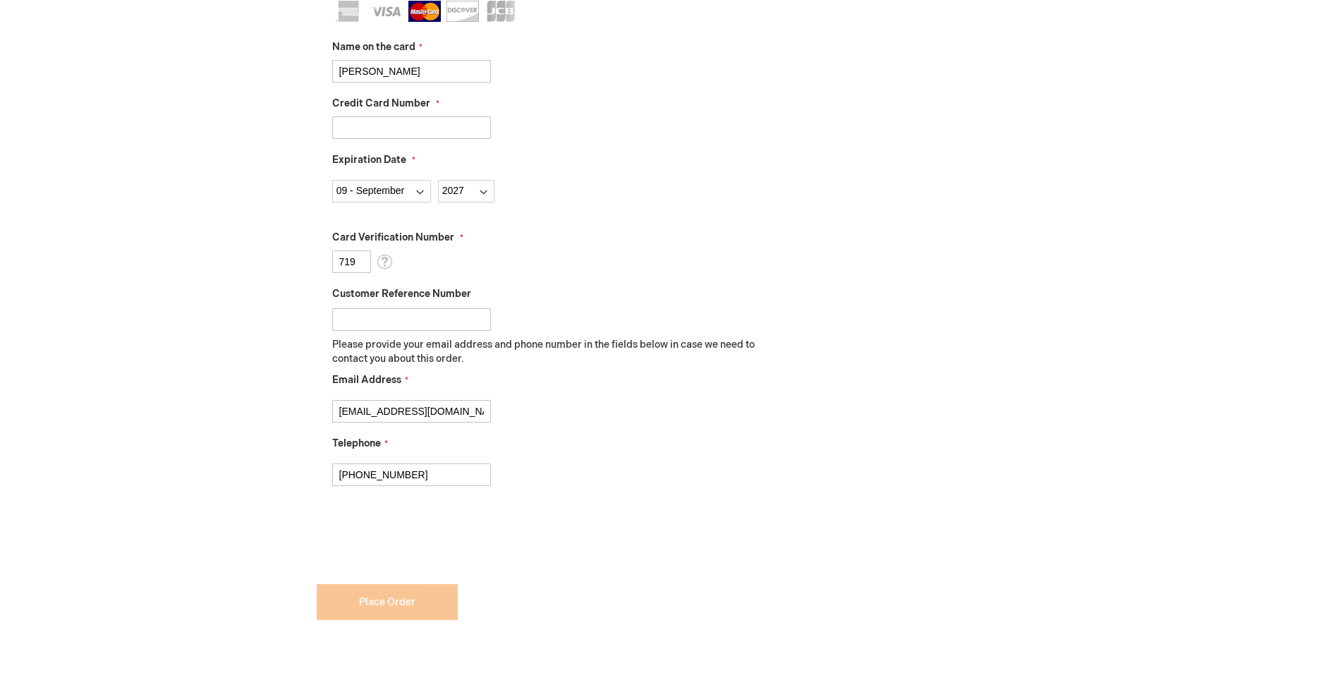
type input "+46705764174"
click at [156, 484] on div "Nicklas Sjolund Log Out Search My Cart 1 1 items CLOSE RECENTLY ADDED ITEM(S) C…" at bounding box center [669, 45] width 1338 height 1886
checkbox input "true"
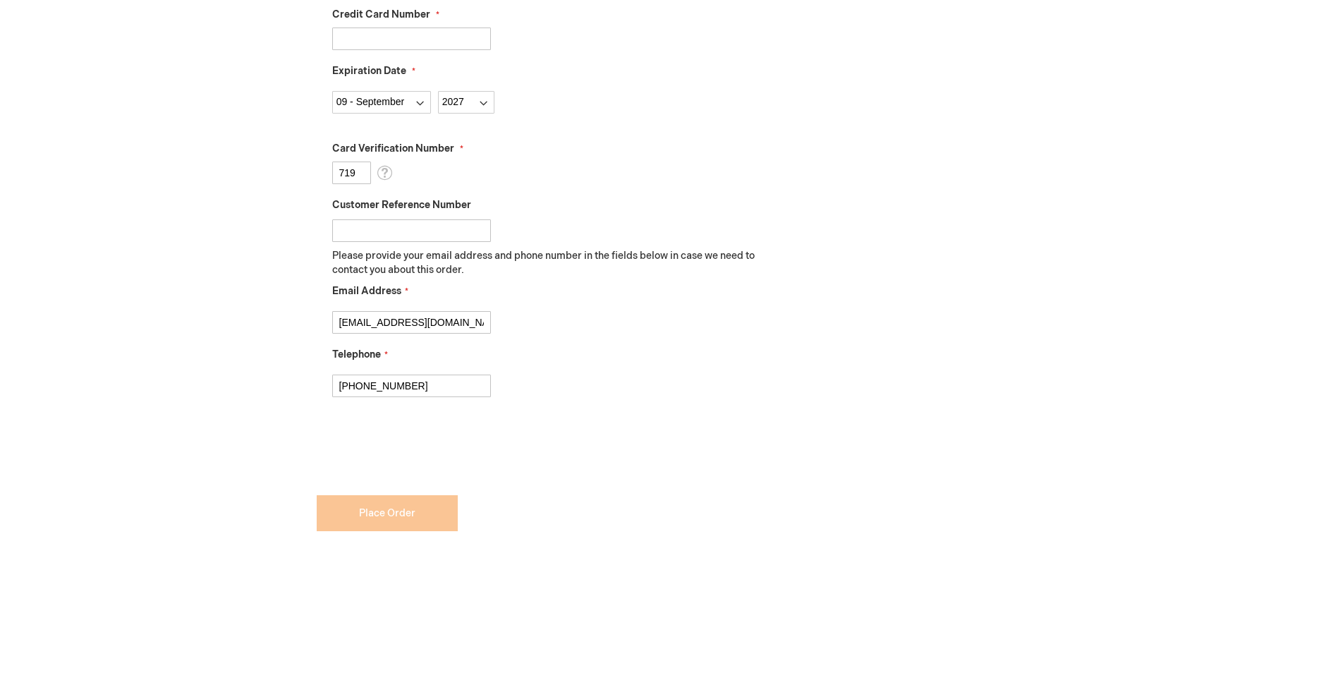
scroll to position [1213, 0]
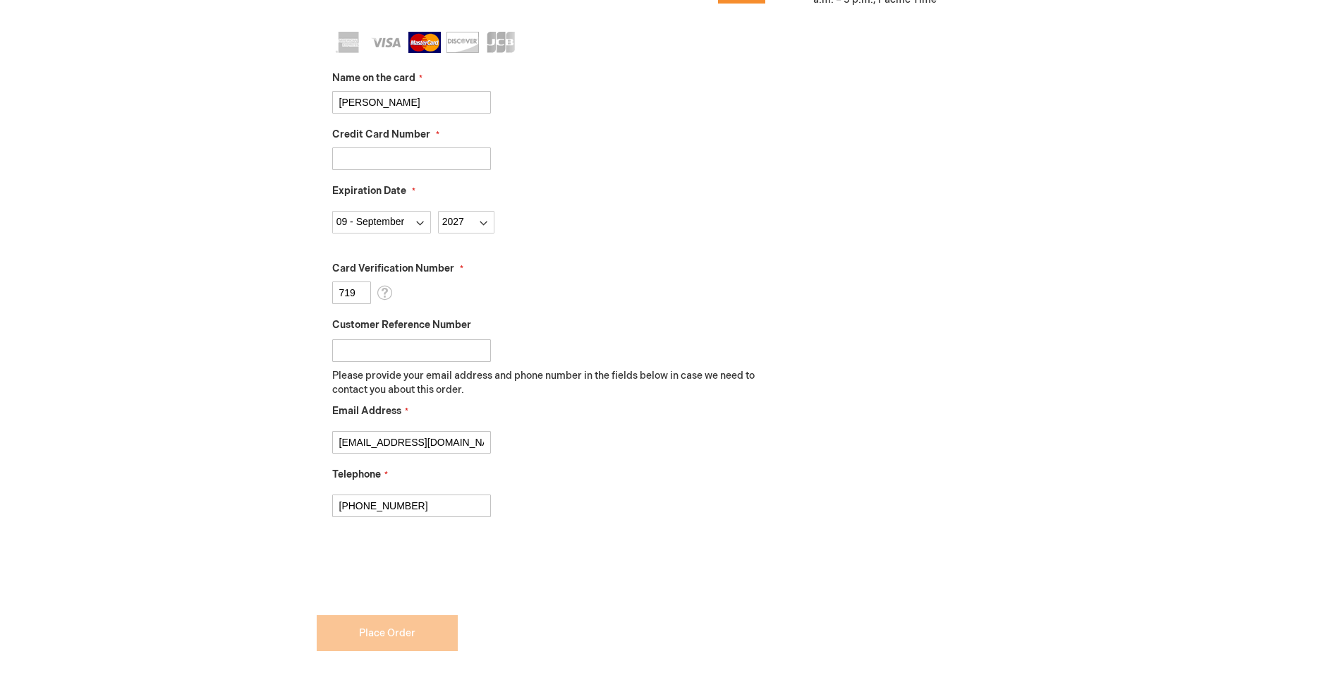
scroll to position [720, 0]
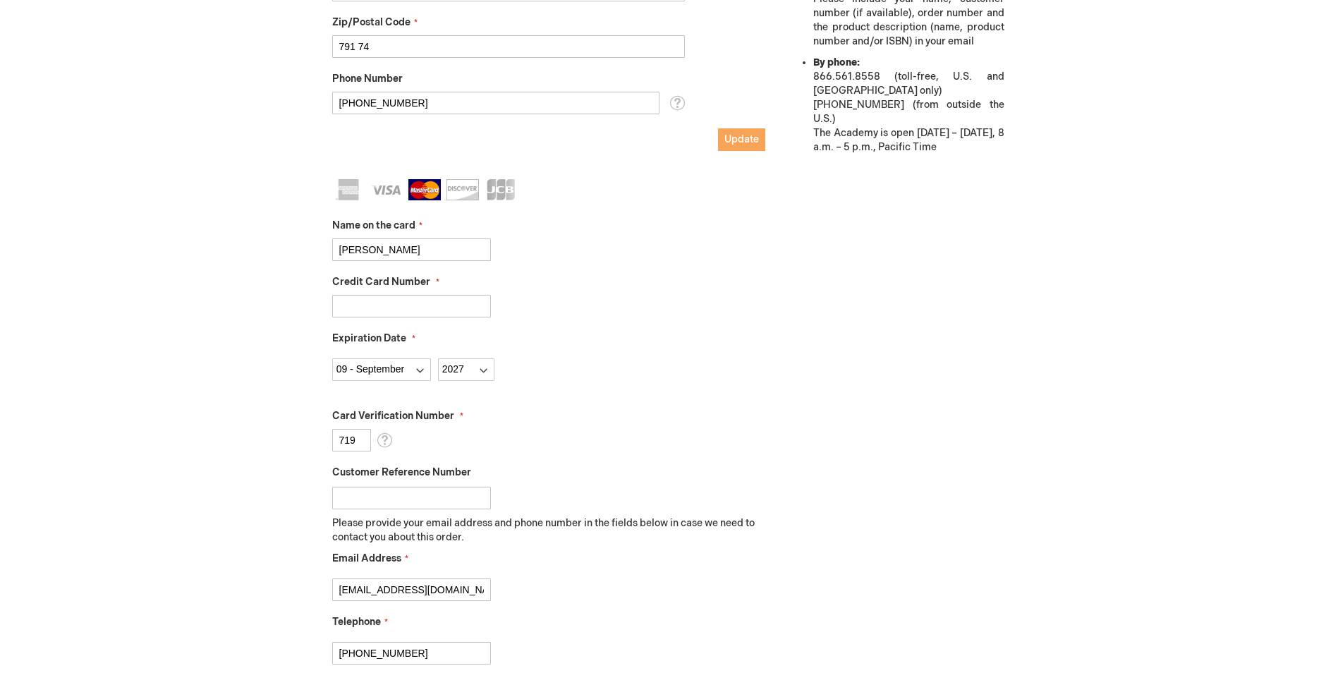
click at [747, 136] on span "Update" at bounding box center [741, 139] width 35 height 12
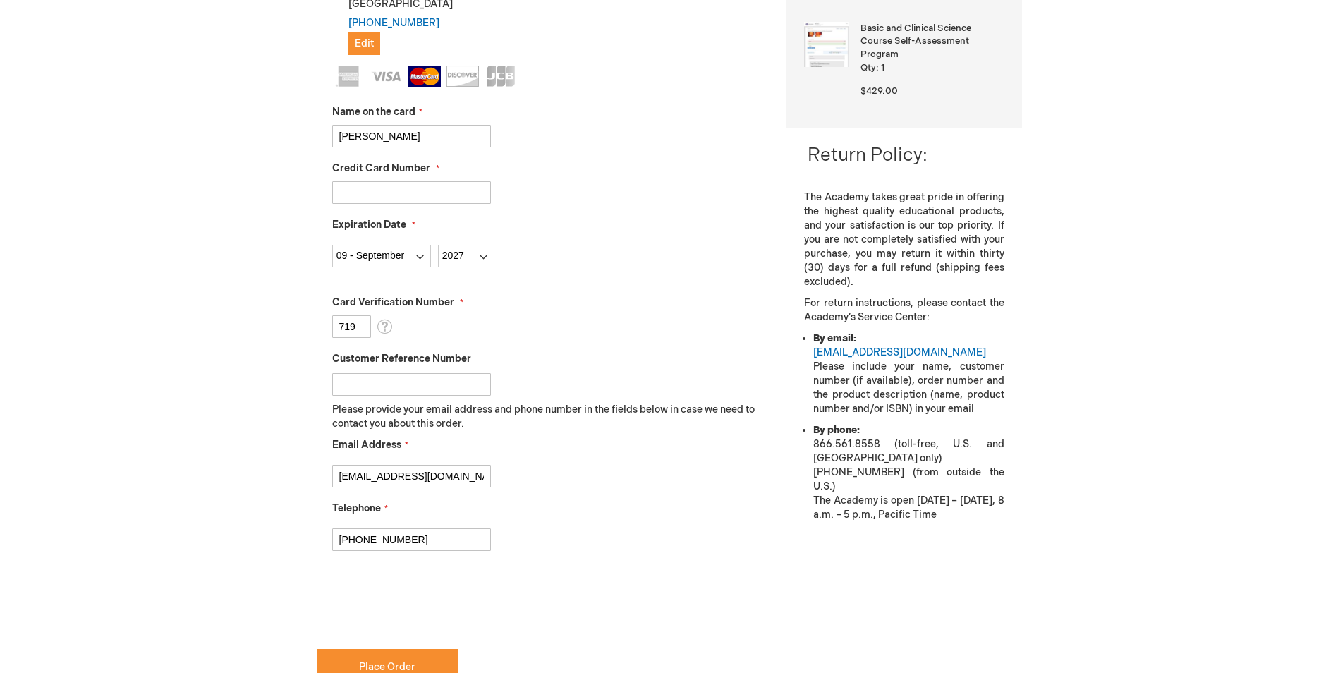
scroll to position [564, 0]
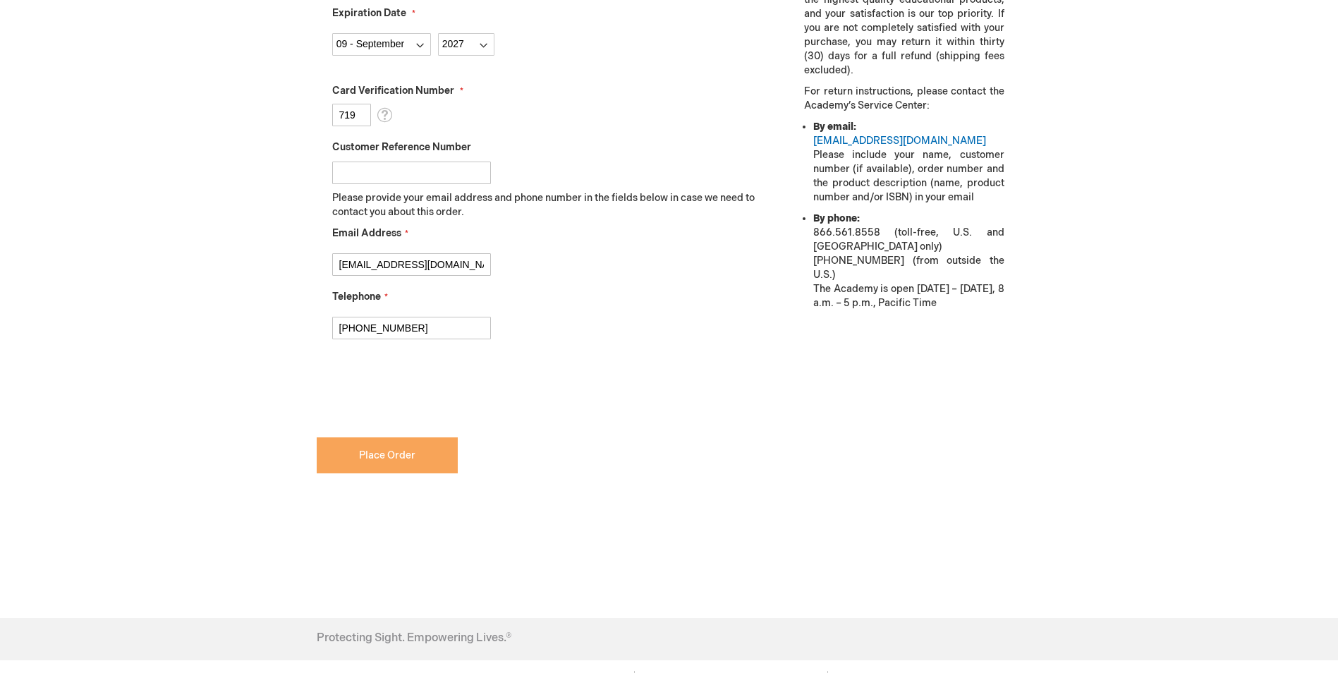
click at [412, 460] on span "Place Order" at bounding box center [387, 455] width 56 height 12
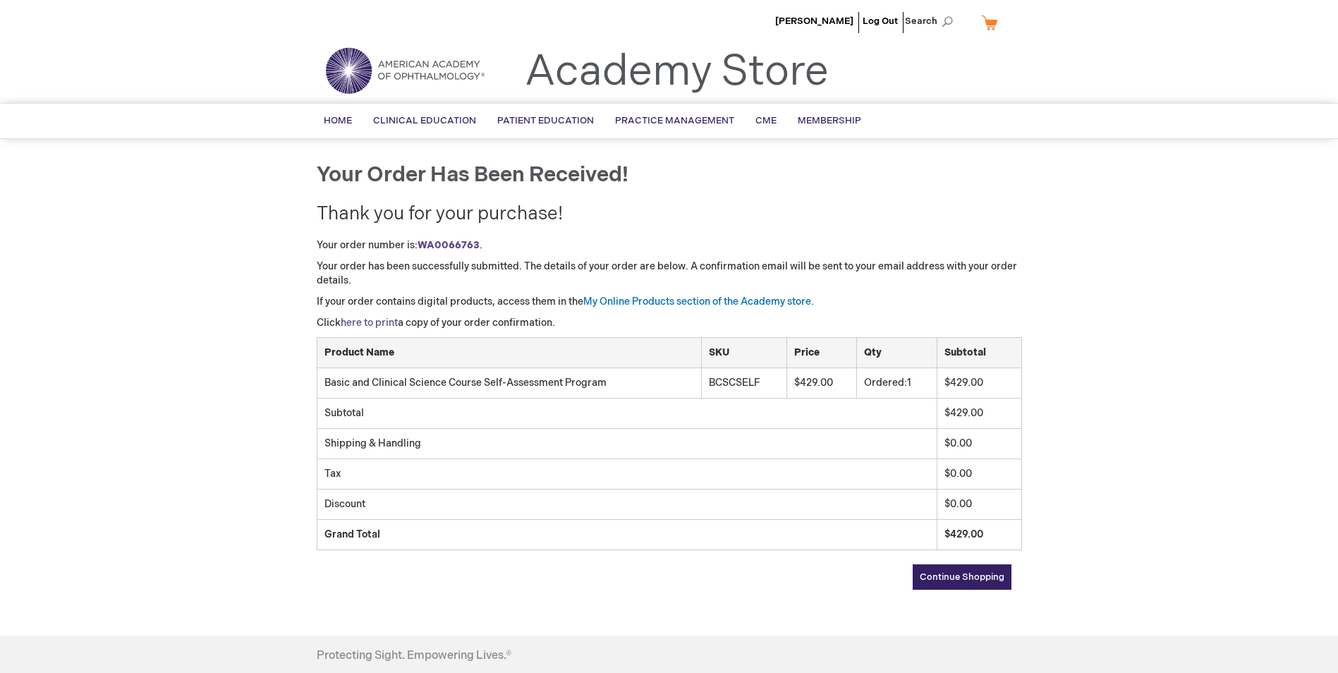
click at [384, 320] on link "here to print" at bounding box center [369, 323] width 57 height 12
click at [675, 304] on link "My Online Products section of the Academy store." at bounding box center [698, 301] width 231 height 12
